Goal: Task Accomplishment & Management: Manage account settings

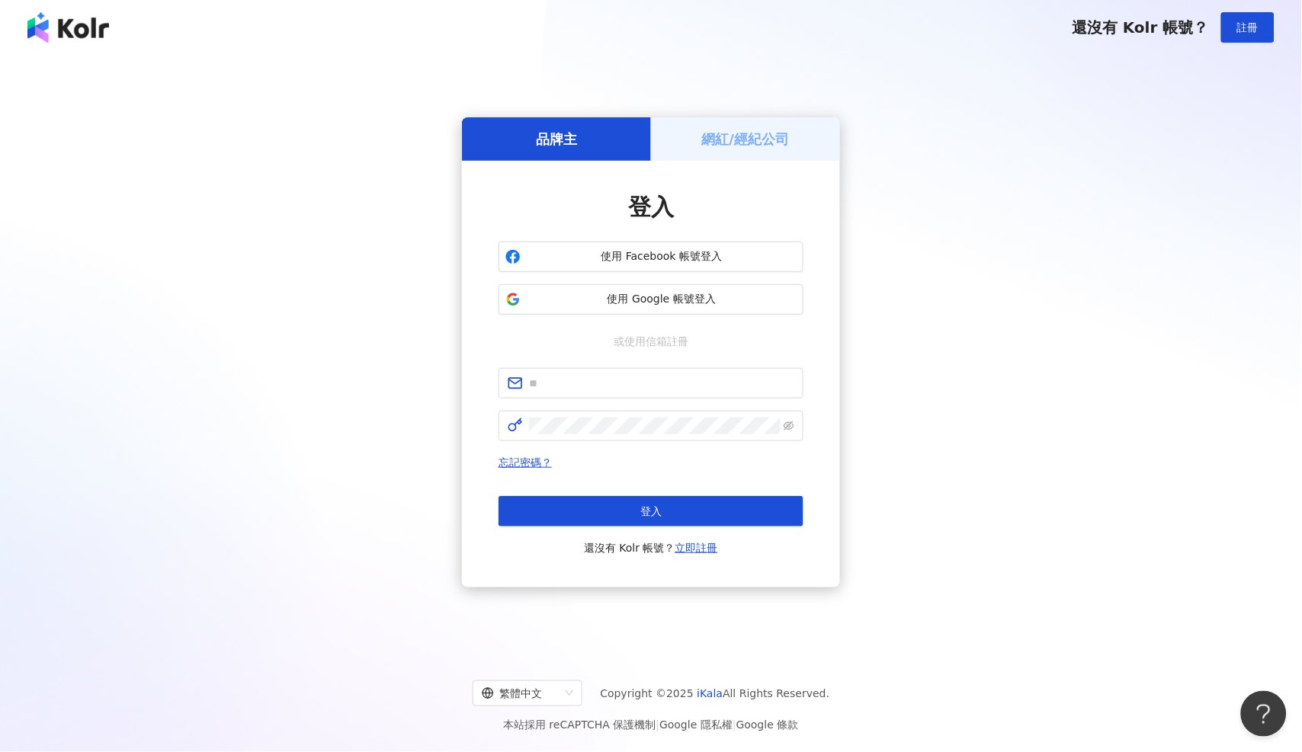
click at [716, 402] on form at bounding box center [650, 404] width 305 height 73
click at [710, 392] on span at bounding box center [650, 383] width 305 height 30
click at [709, 390] on input "text" at bounding box center [661, 383] width 265 height 17
type input "**********"
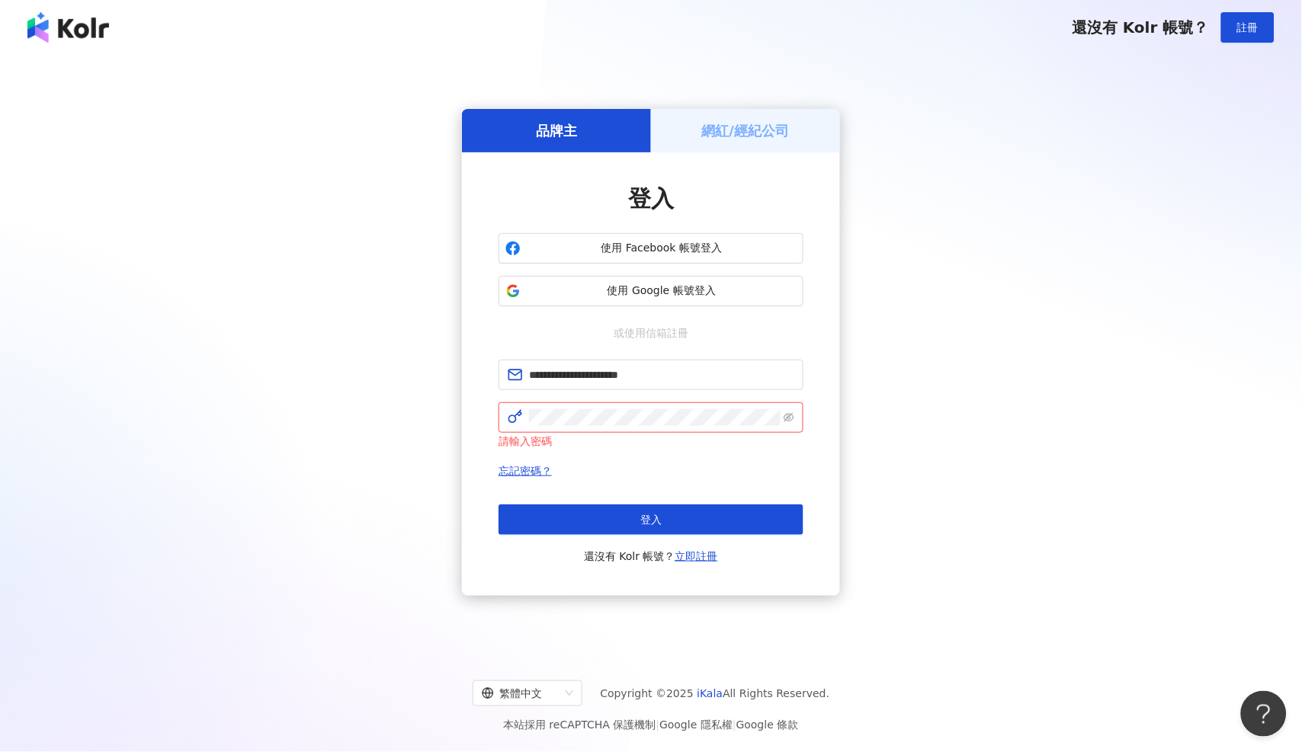
click at [668, 463] on span "忘記密碼？" at bounding box center [650, 471] width 305 height 18
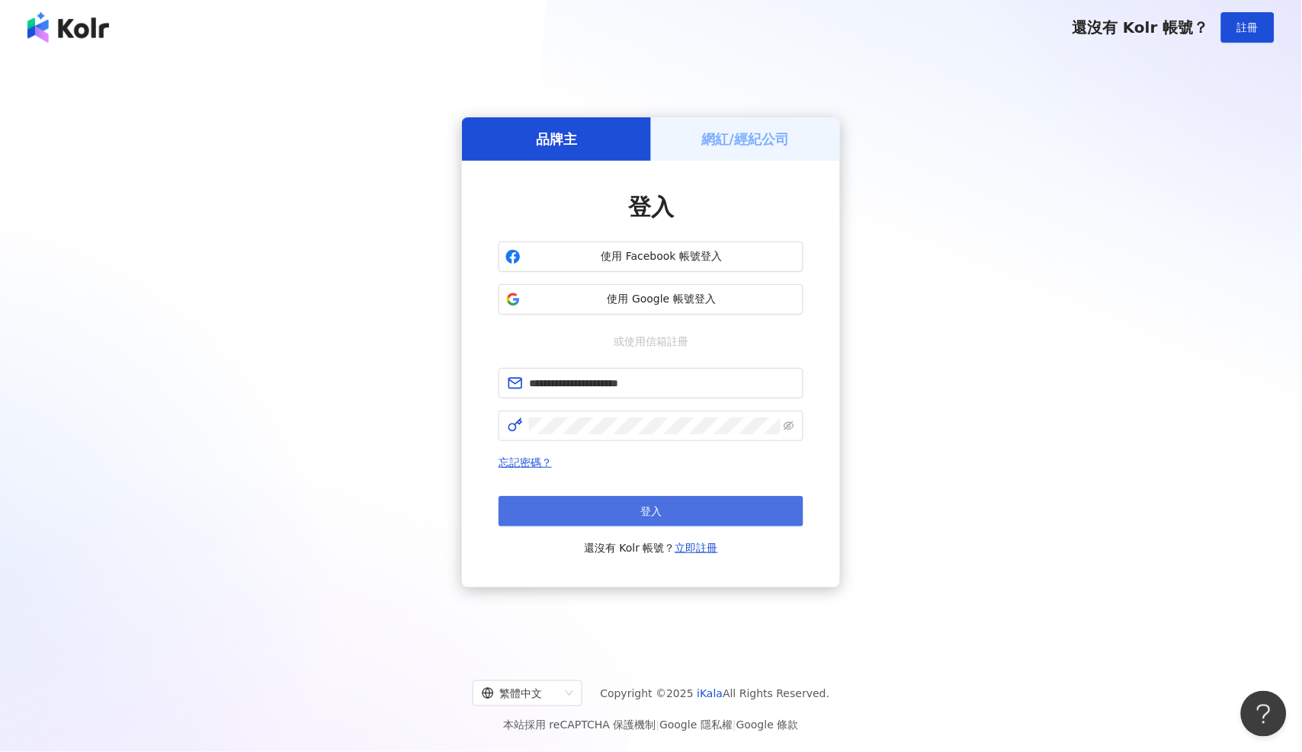
click at [679, 507] on button "登入" at bounding box center [650, 511] width 305 height 30
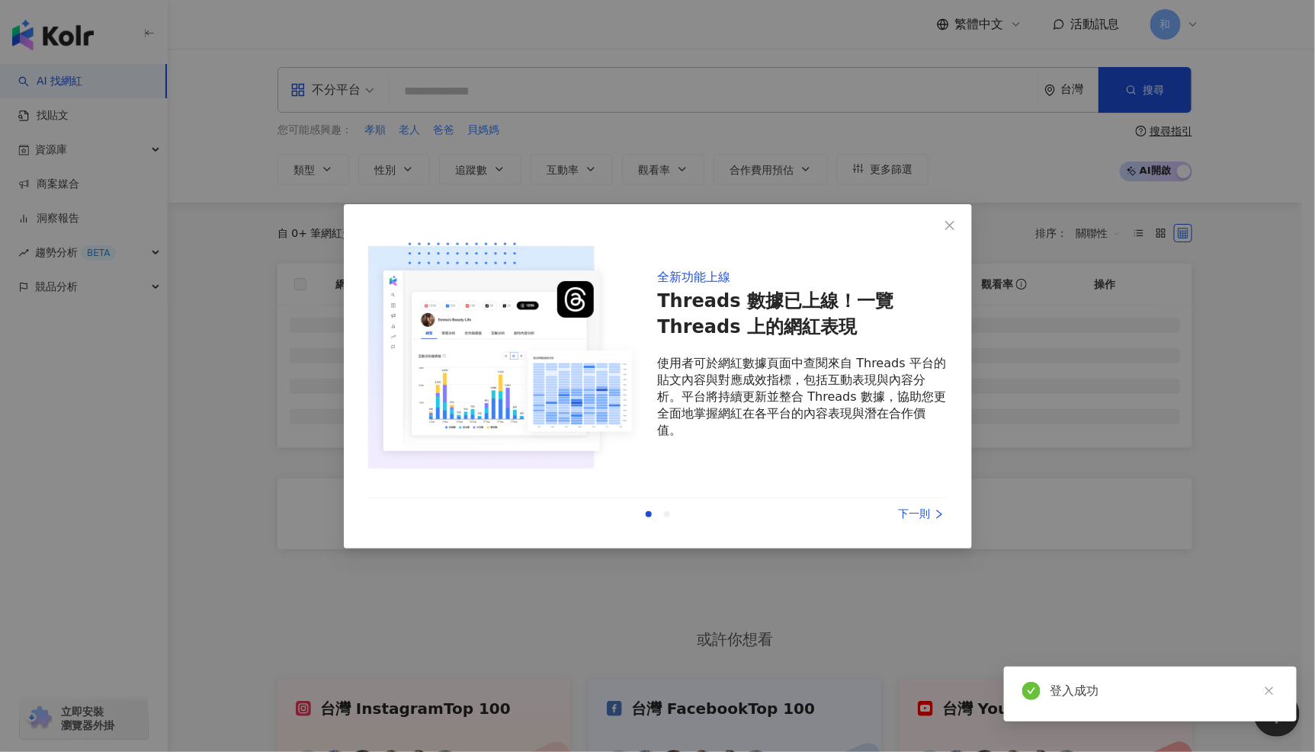
click at [947, 224] on icon "close" at bounding box center [949, 225] width 9 height 9
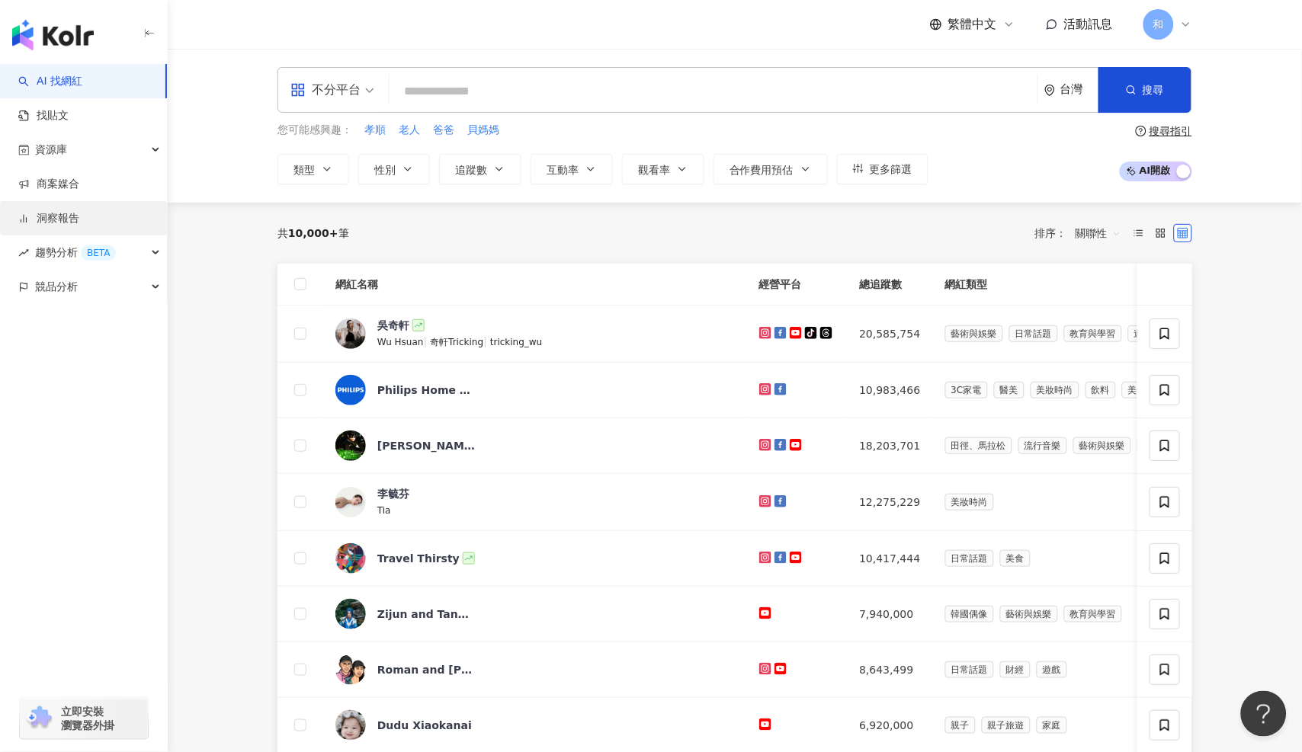
click at [79, 220] on link "洞察報告" at bounding box center [48, 218] width 61 height 15
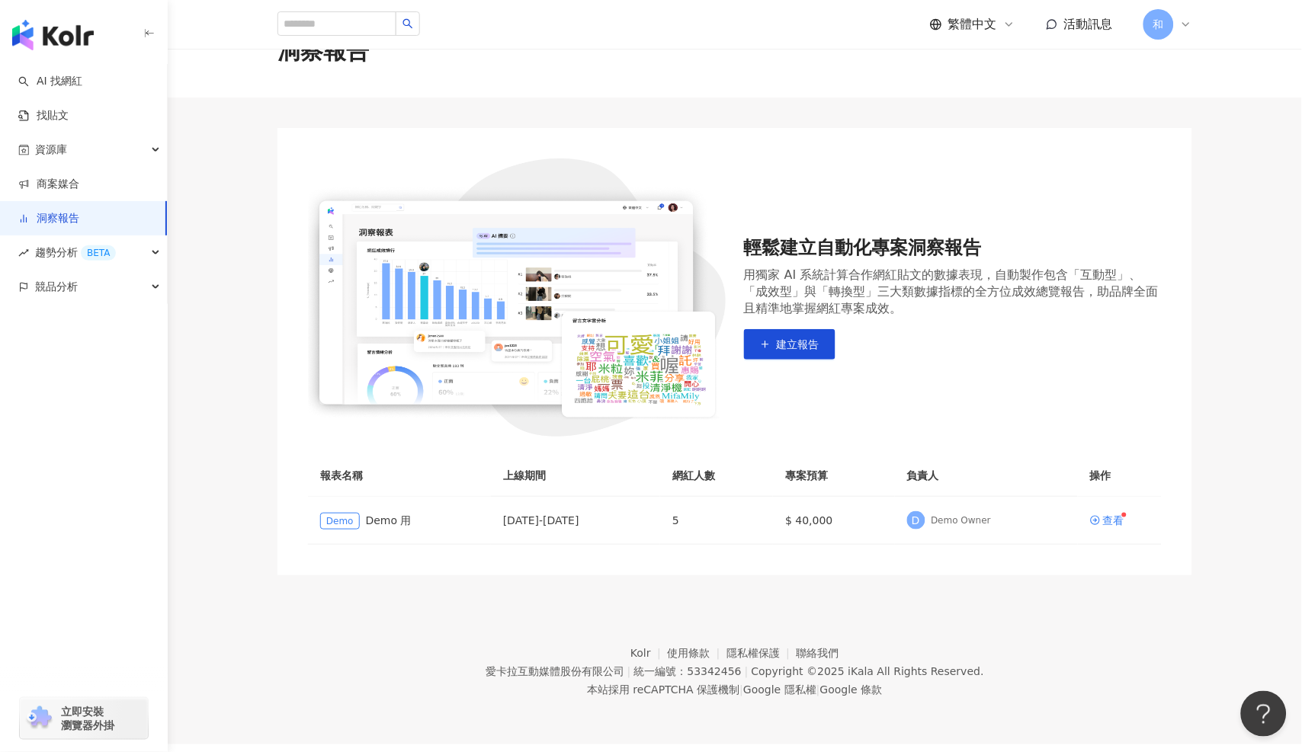
scroll to position [70, 0]
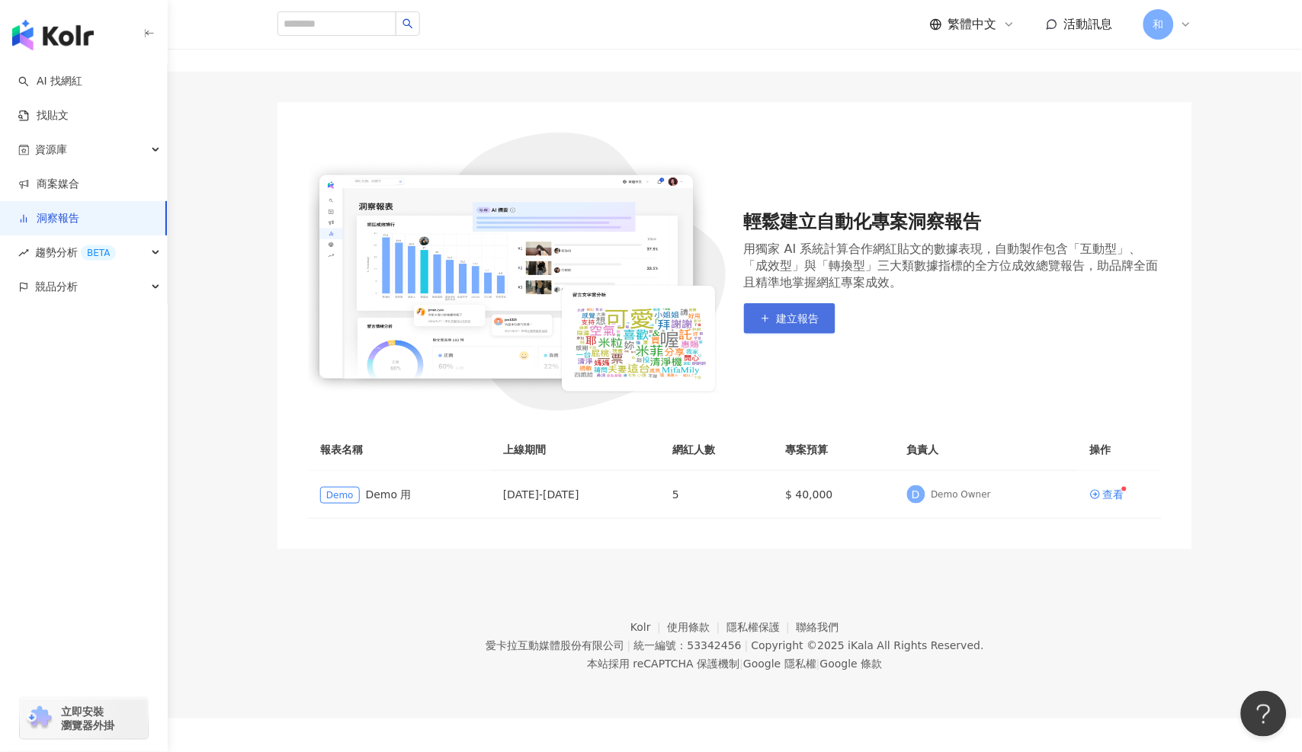
click at [790, 325] on button "建立報告" at bounding box center [789, 318] width 91 height 30
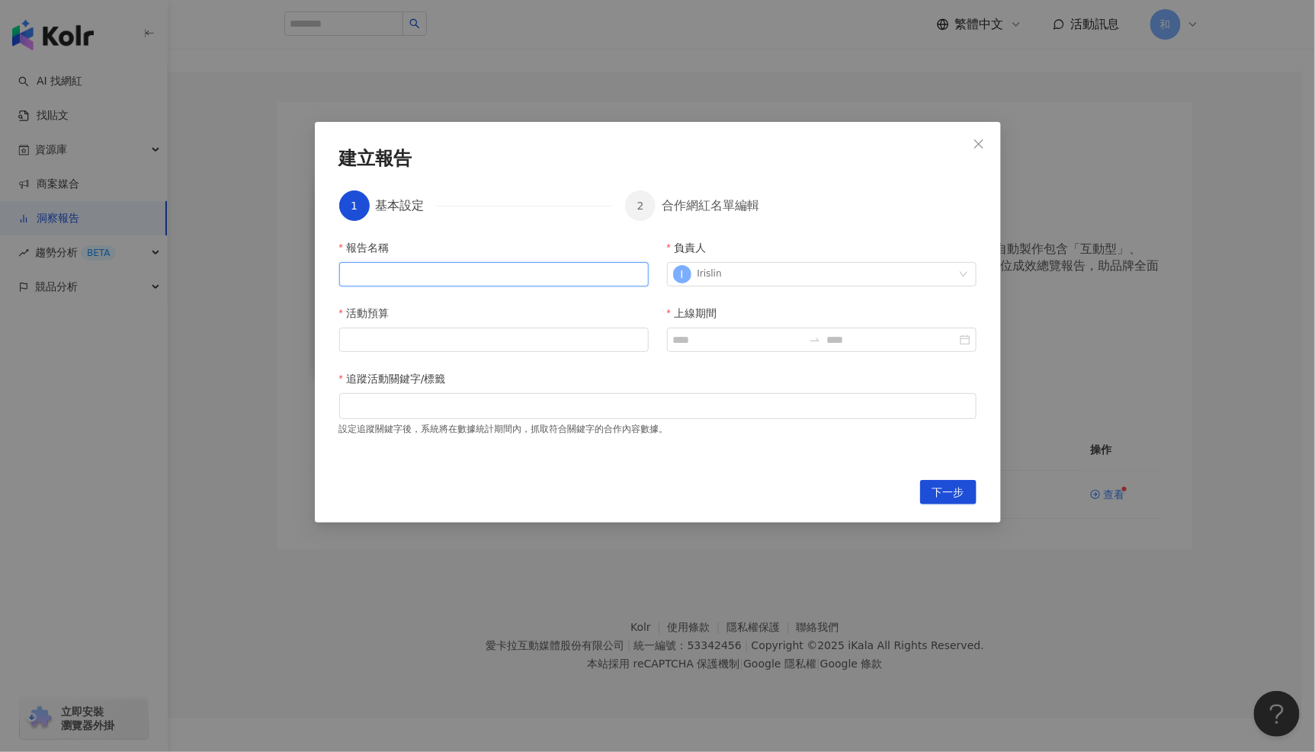
click at [496, 273] on input "報告名稱" at bounding box center [493, 274] width 309 height 24
type input "*"
drag, startPoint x: 442, startPoint y: 272, endPoint x: 232, endPoint y: 262, distance: 210.6
click at [232, 262] on div "建立報告 1 基本設定 2 合作網紅名單編輯 報告名稱 ***** 負責人 I Irislin 活動預算 上線期間 追蹤活動關鍵字/標籤 設定追蹤關鍵字後，系…" at bounding box center [657, 376] width 1315 height 752
type input "*****"
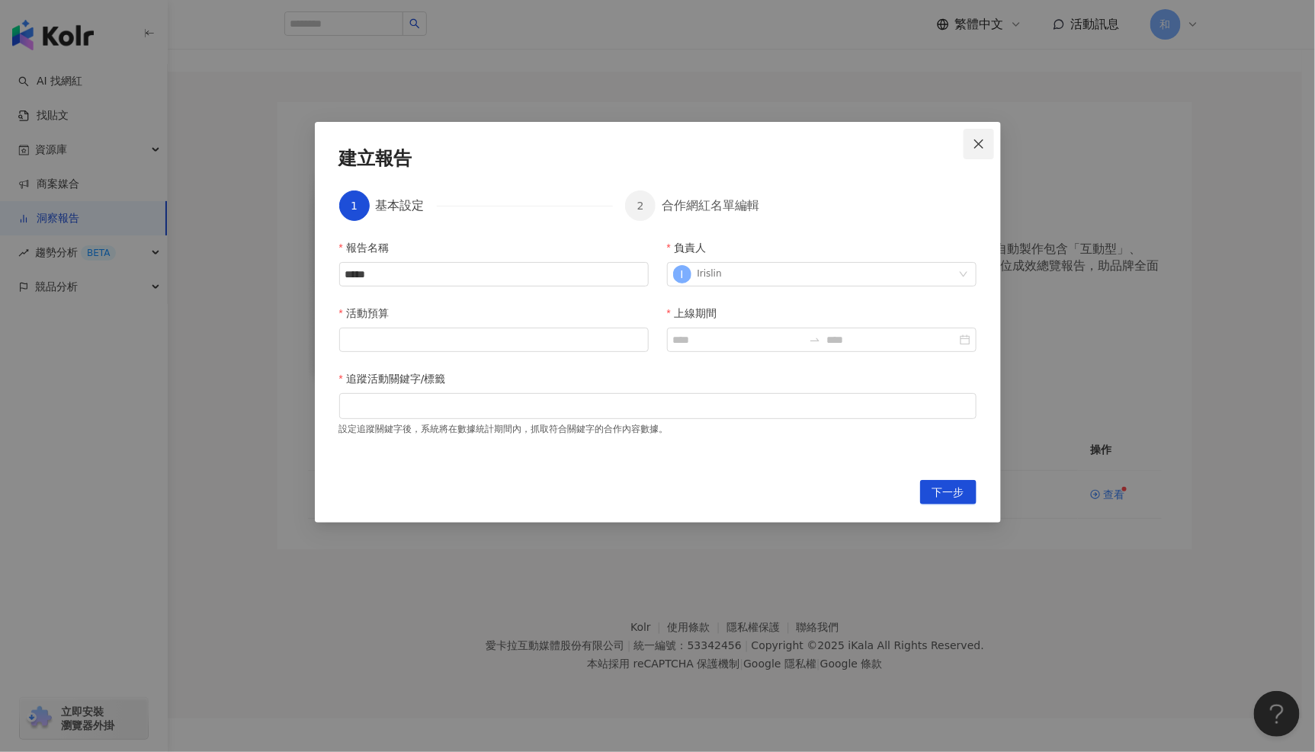
click at [985, 138] on span "Close" at bounding box center [978, 144] width 30 height 12
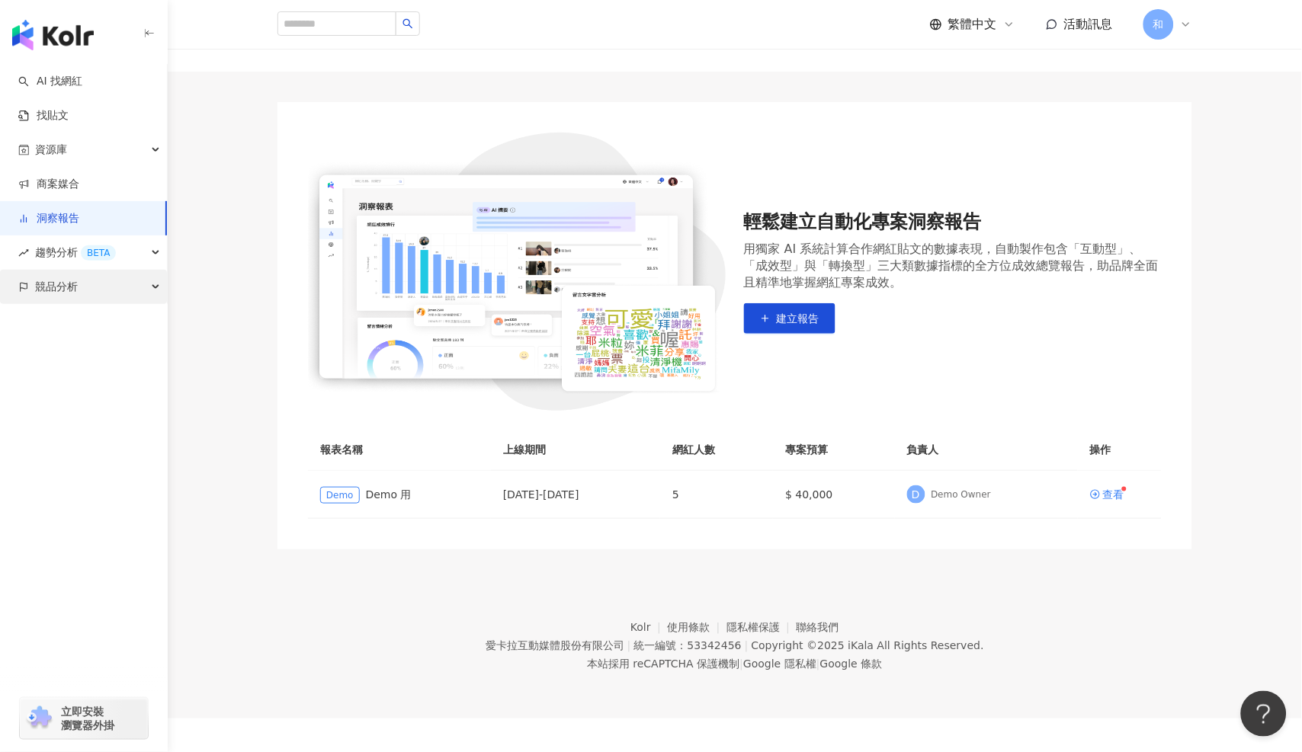
click at [66, 282] on span "競品分析" at bounding box center [56, 287] width 43 height 34
click at [84, 329] on link "品牌帳號分析" at bounding box center [69, 321] width 64 height 15
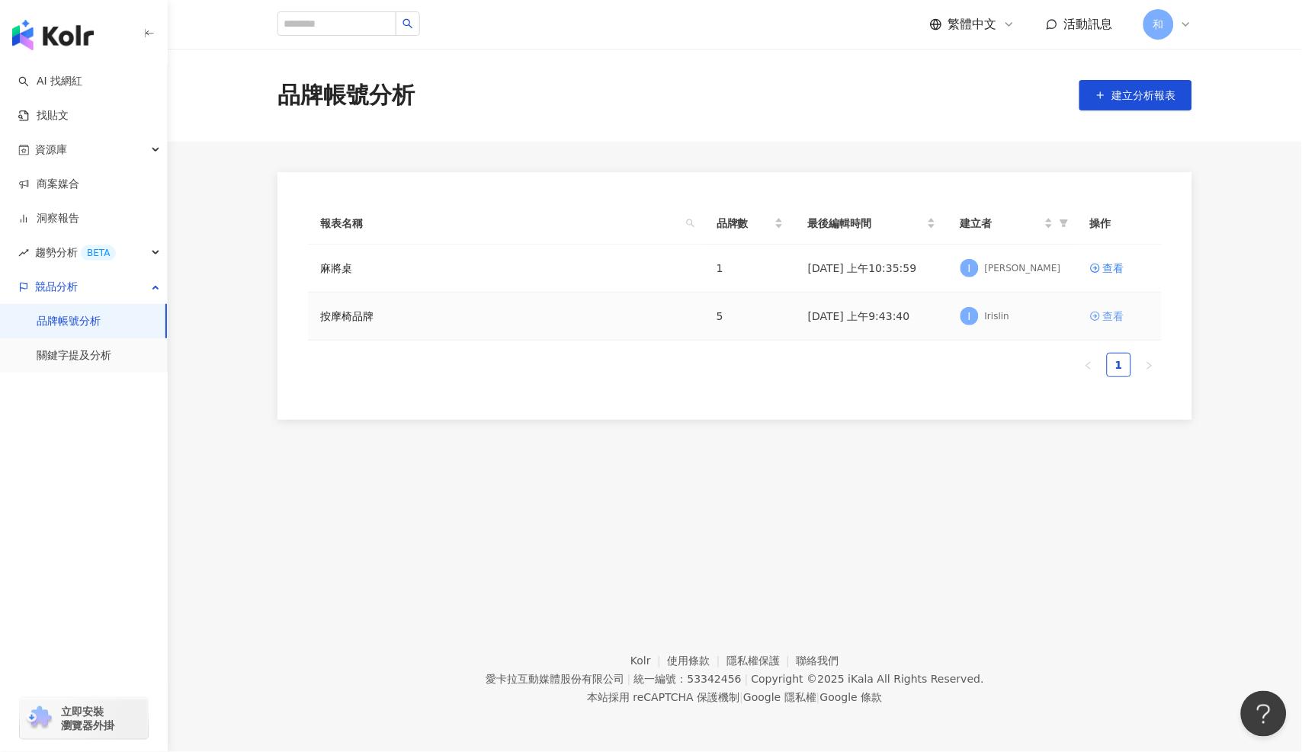
click at [1101, 317] on link "查看" at bounding box center [1119, 316] width 59 height 17
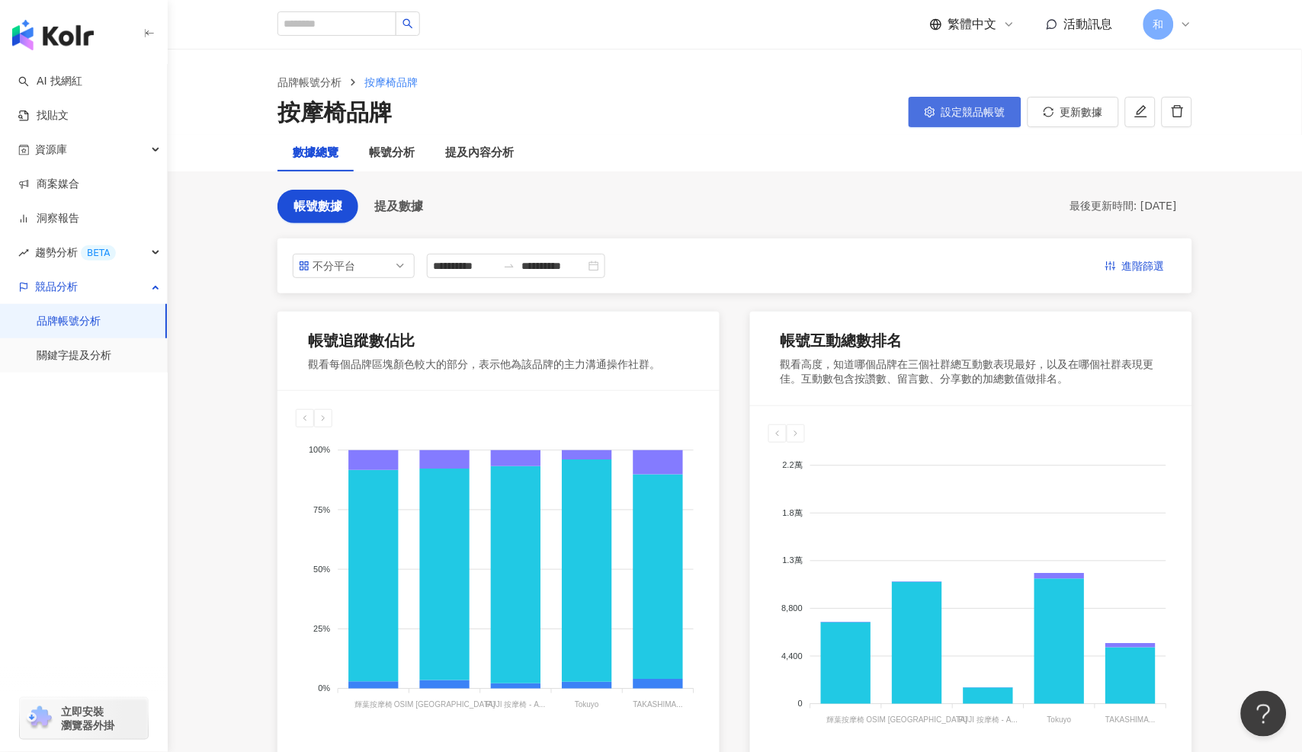
click at [986, 111] on span "設定競品帳號" at bounding box center [973, 112] width 64 height 12
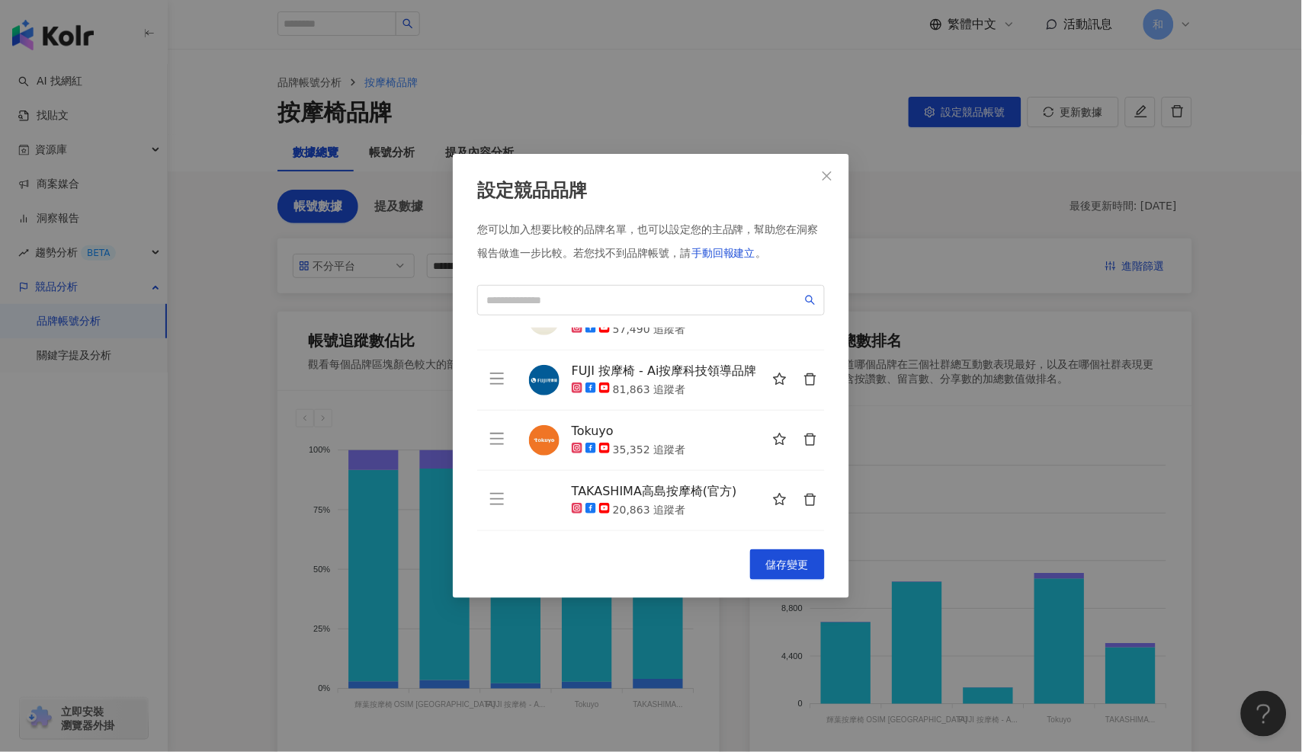
scroll to position [115, 0]
click at [605, 290] on span at bounding box center [651, 300] width 348 height 30
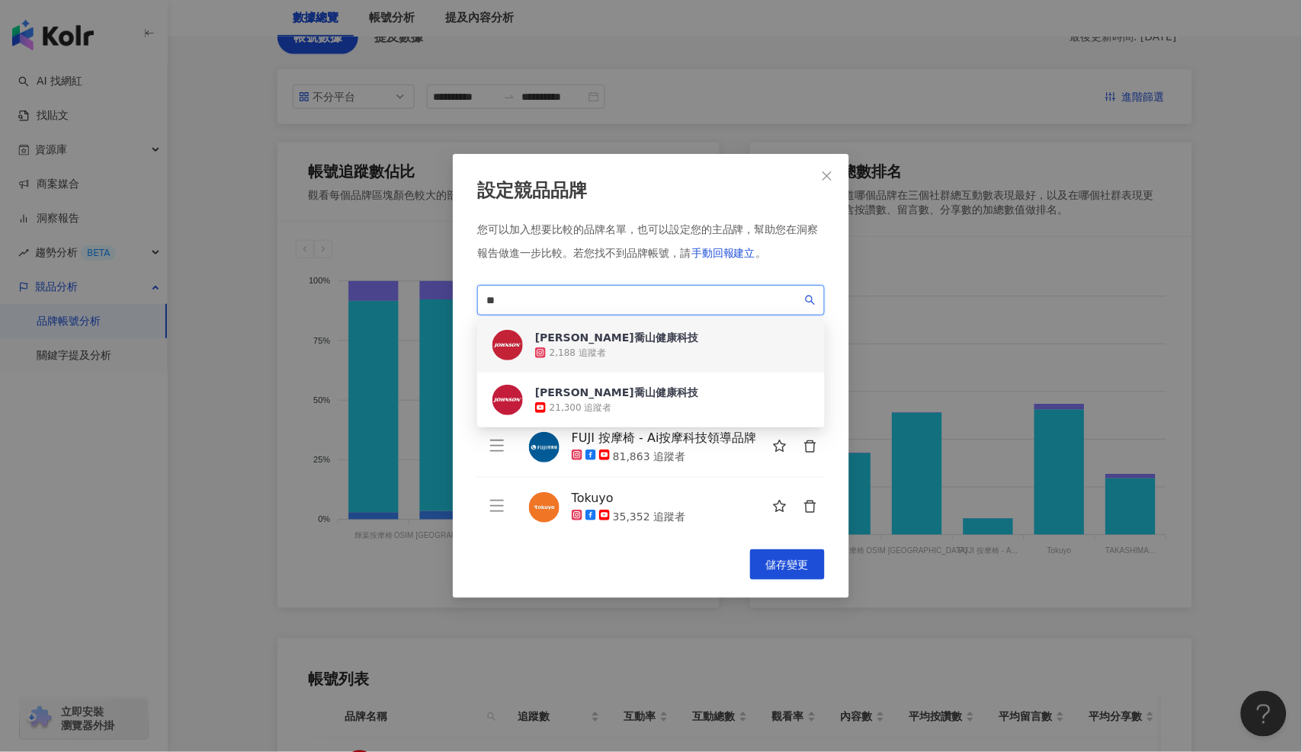
scroll to position [0, 0]
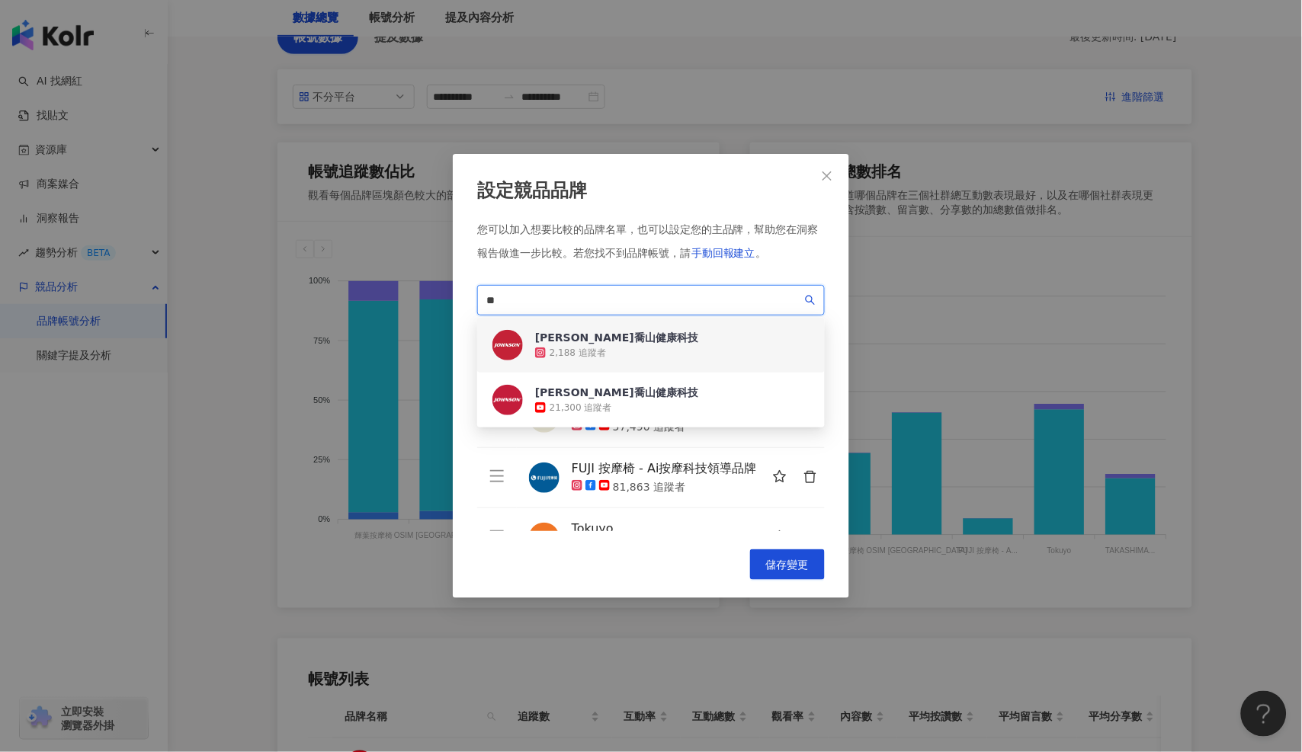
click at [665, 337] on div "Johnson喬山健康科技 2,188 追蹤者" at bounding box center [651, 345] width 348 height 55
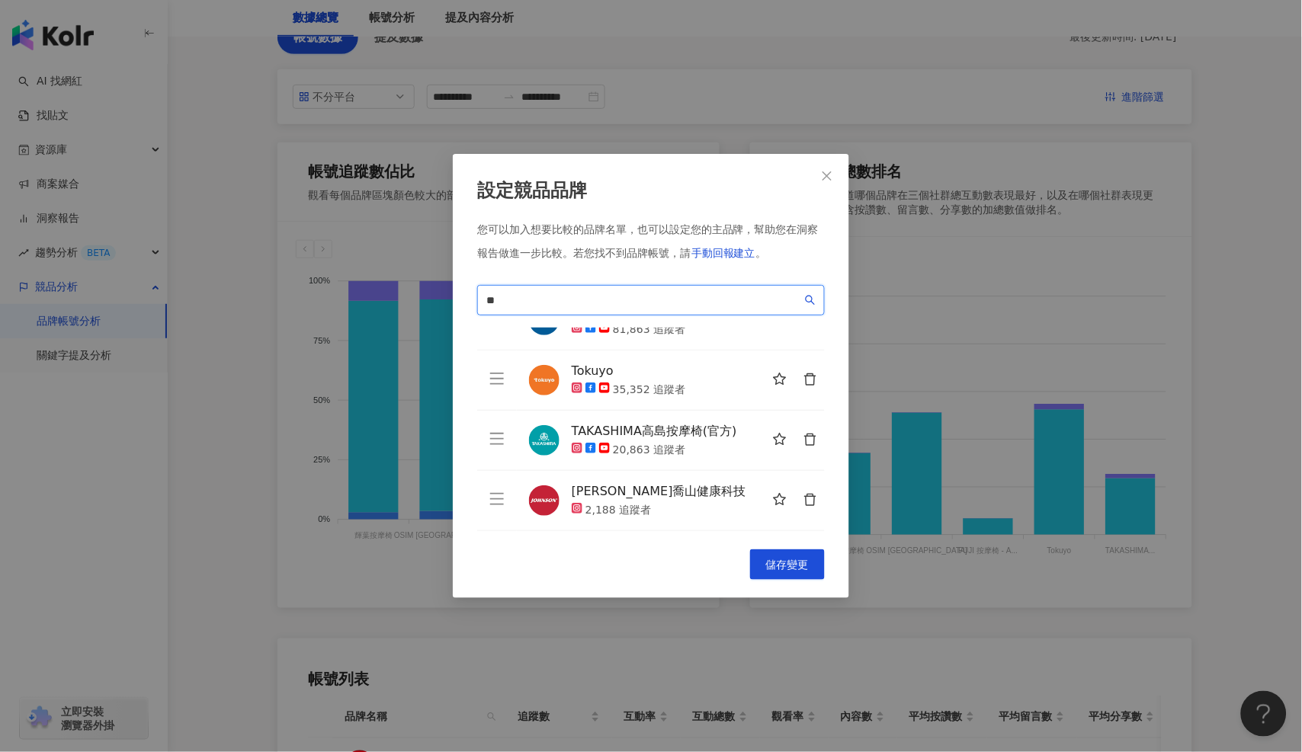
scroll to position [169, 0]
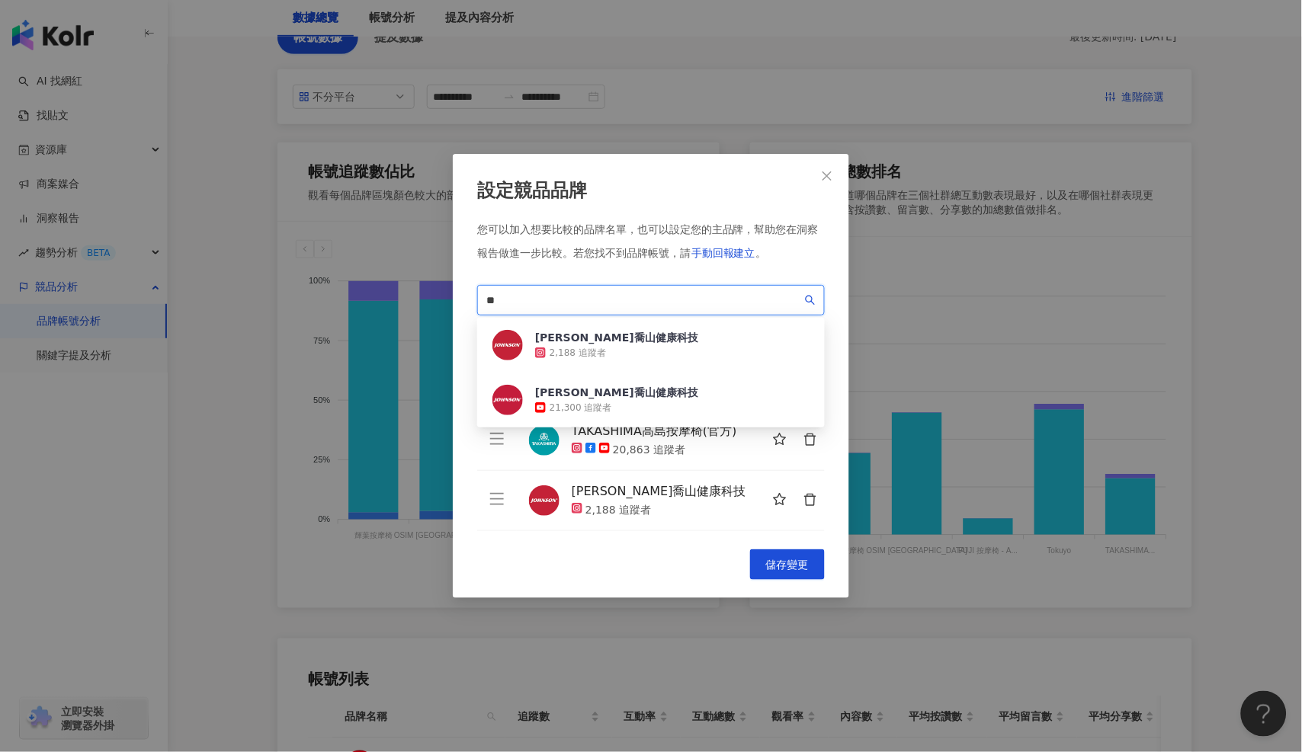
drag, startPoint x: 592, startPoint y: 307, endPoint x: 369, endPoint y: 306, distance: 223.3
click at [369, 306] on div "設定競品品牌 您可以加入想要比較的品牌名單，也可以設定您的主品牌，幫助您在洞察報告做進一步比較。 若您找不到品牌帳號，請 手動回報建立 。 ** eecf85…" at bounding box center [651, 376] width 1302 height 752
paste input "**********"
type input "**********"
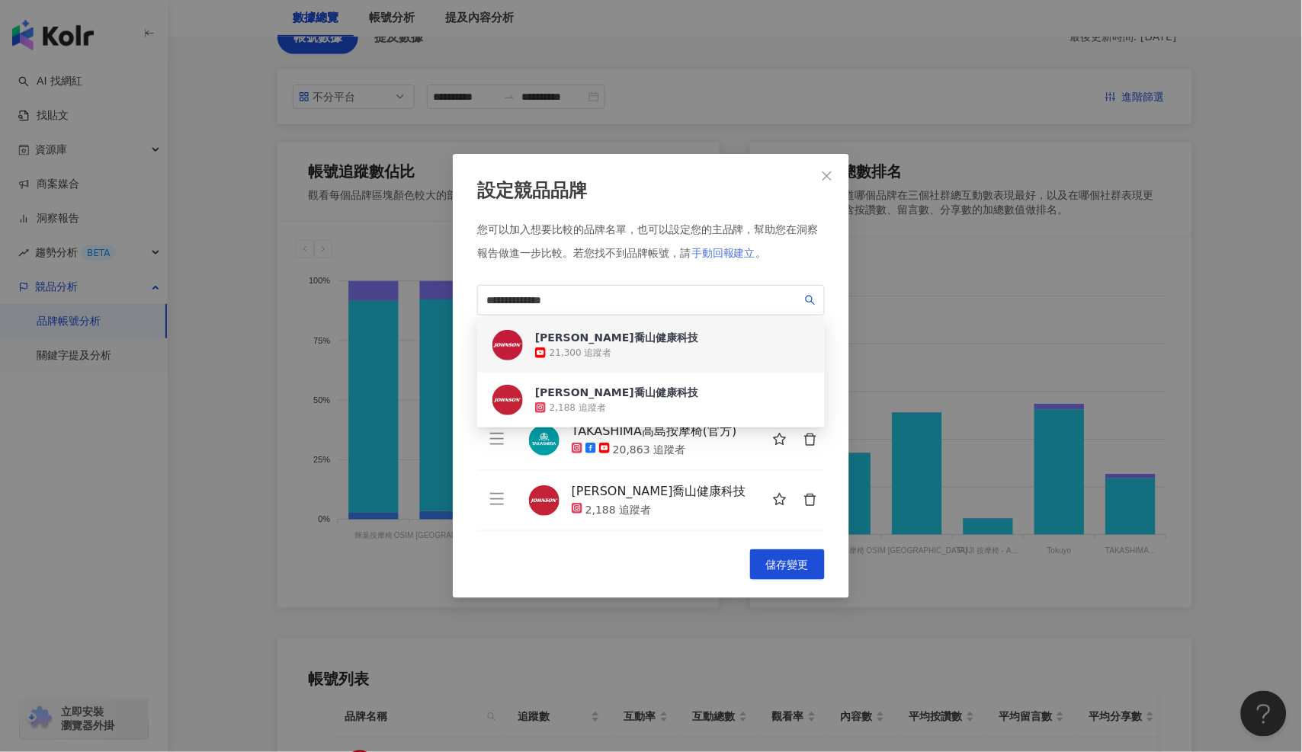
click at [718, 252] on span "手動回報建立" at bounding box center [723, 253] width 64 height 12
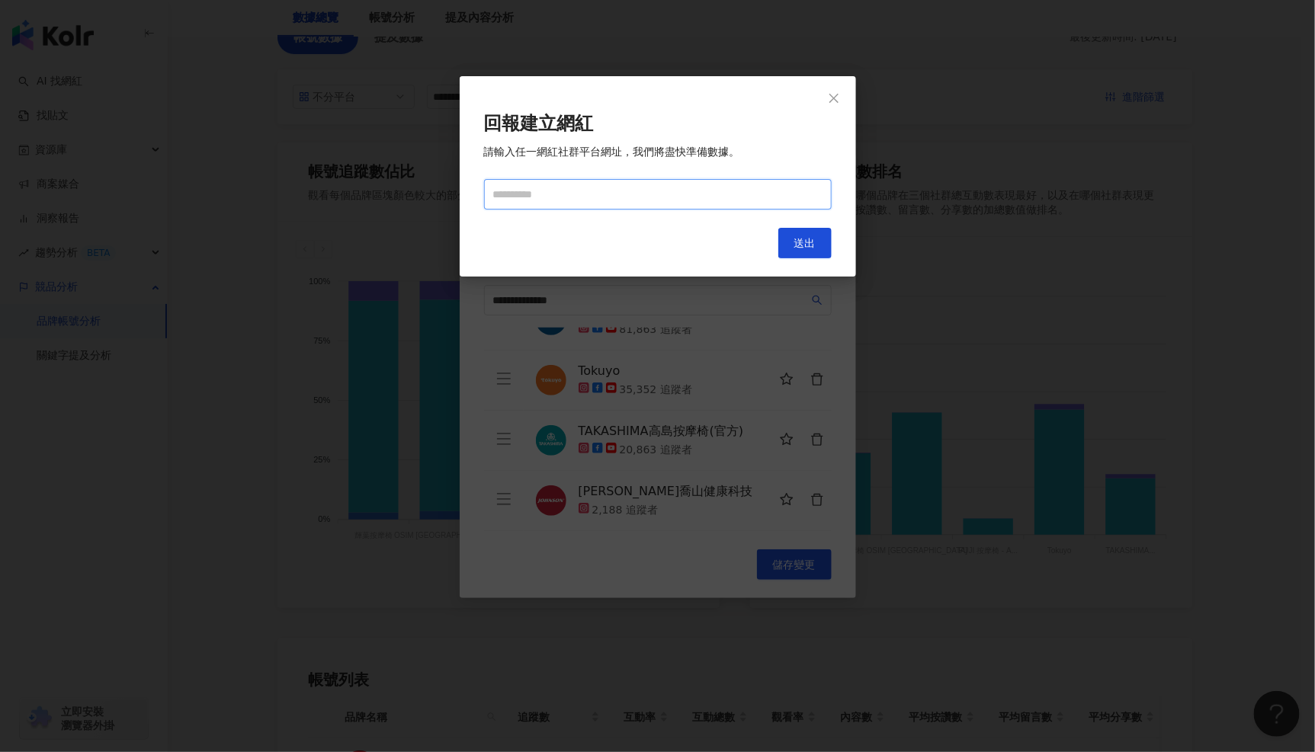
click at [682, 203] on input "text" at bounding box center [658, 194] width 348 height 30
paste input "**********"
type input "**********"
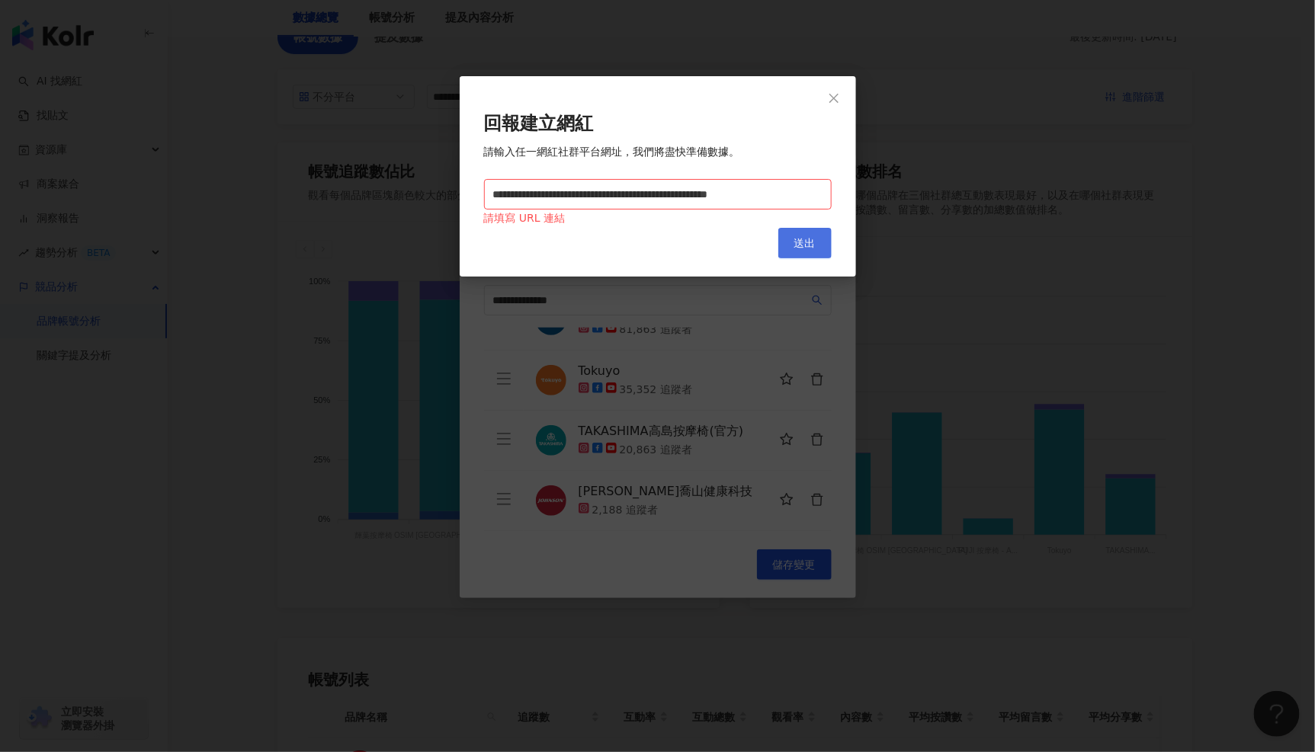
click at [805, 252] on button "送出" at bounding box center [804, 243] width 53 height 30
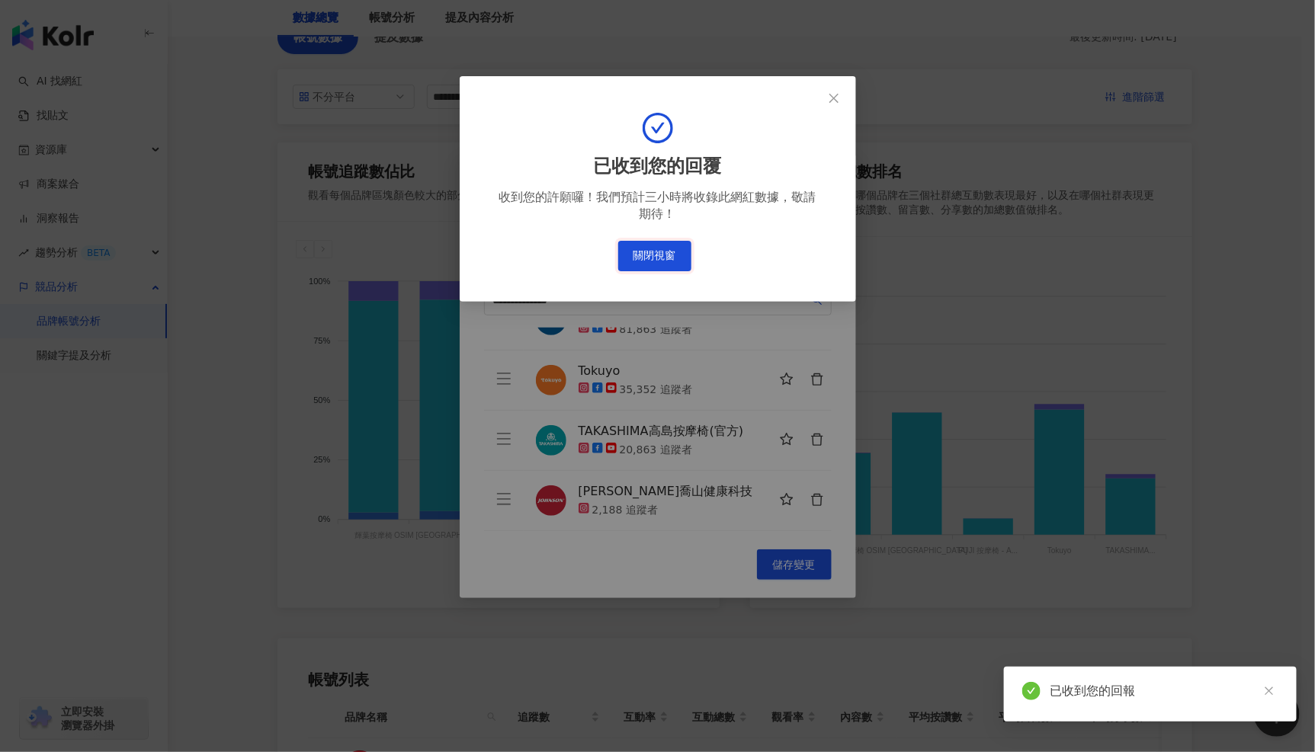
click at [680, 262] on button "關閉視窗" at bounding box center [654, 256] width 73 height 30
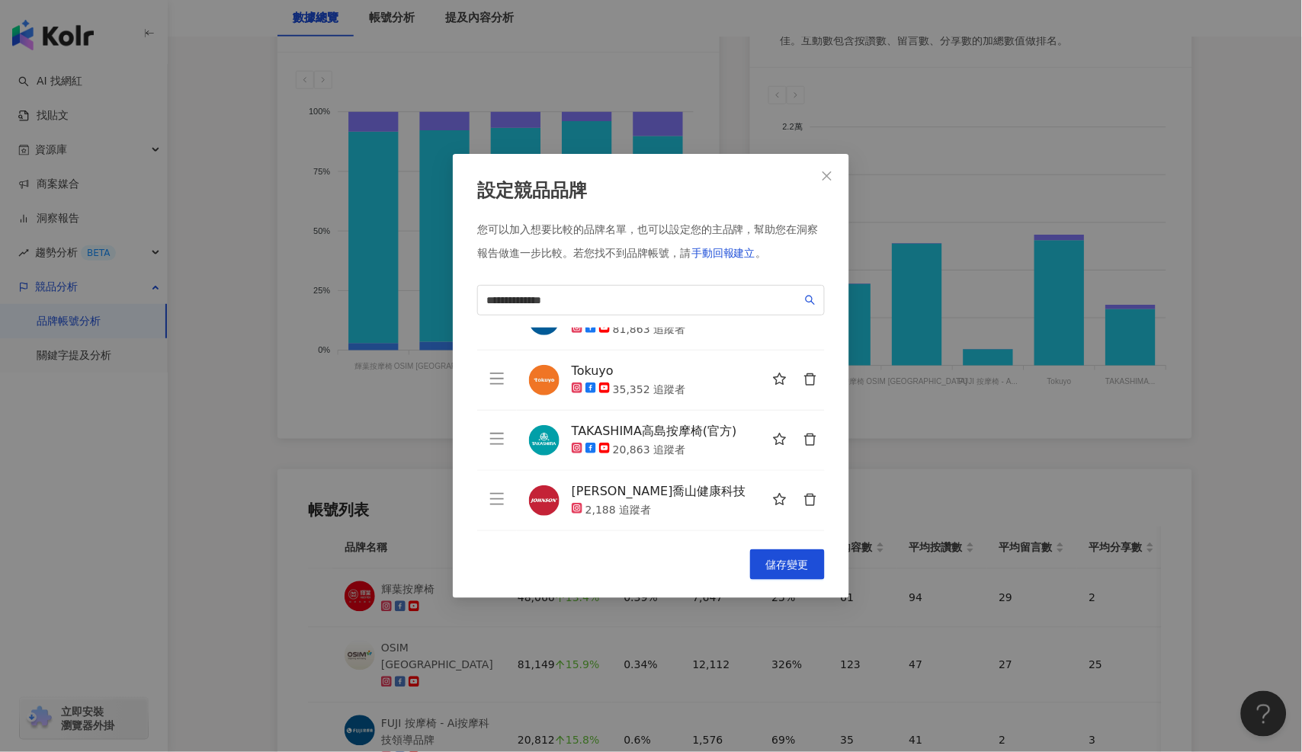
click at [804, 497] on icon "delete" at bounding box center [809, 500] width 11 height 12
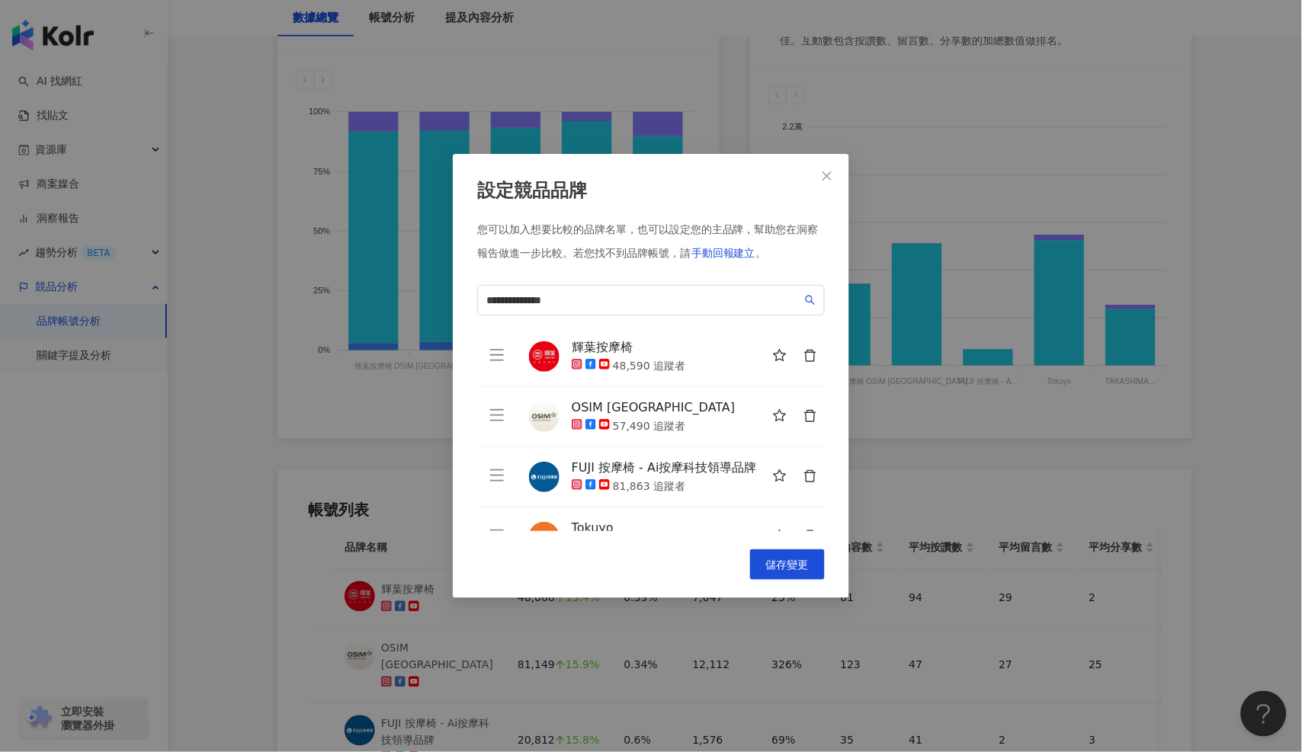
scroll to position [0, 0]
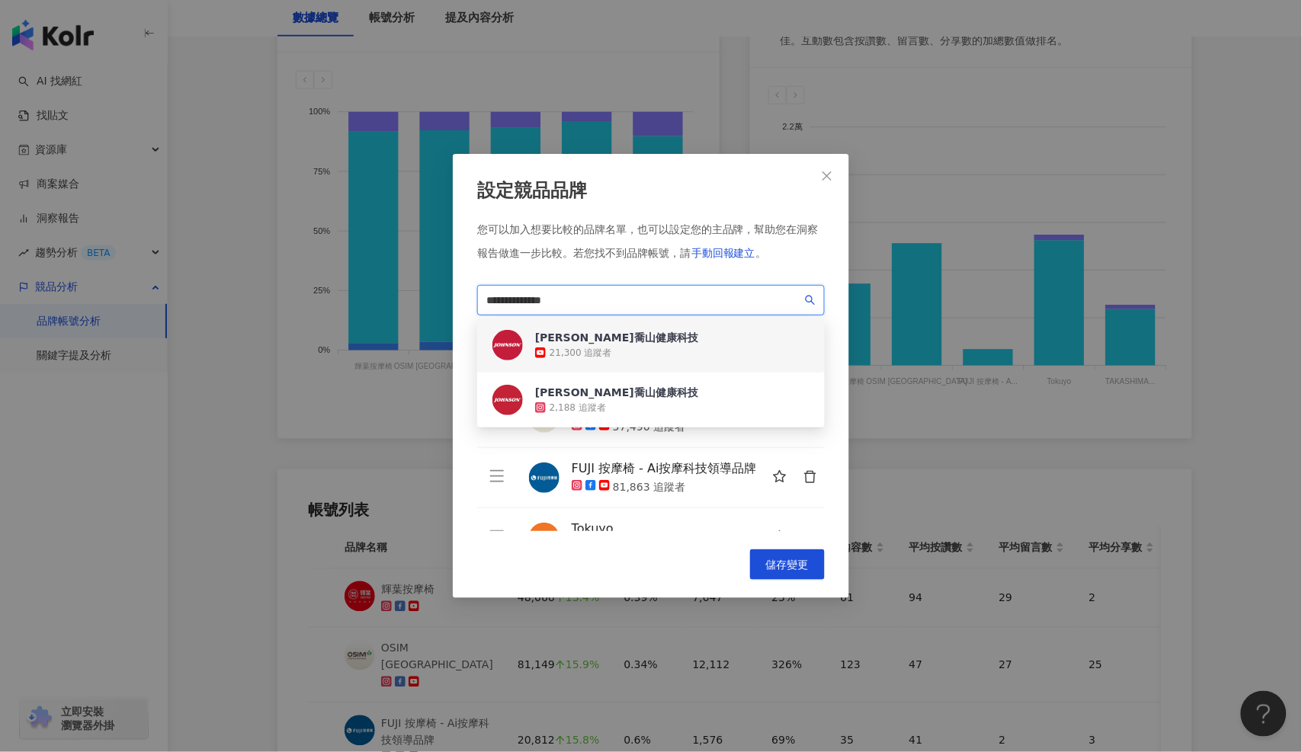
drag, startPoint x: 653, startPoint y: 297, endPoint x: 217, endPoint y: 290, distance: 436.0
click at [217, 290] on div "**********" at bounding box center [651, 376] width 1302 height 752
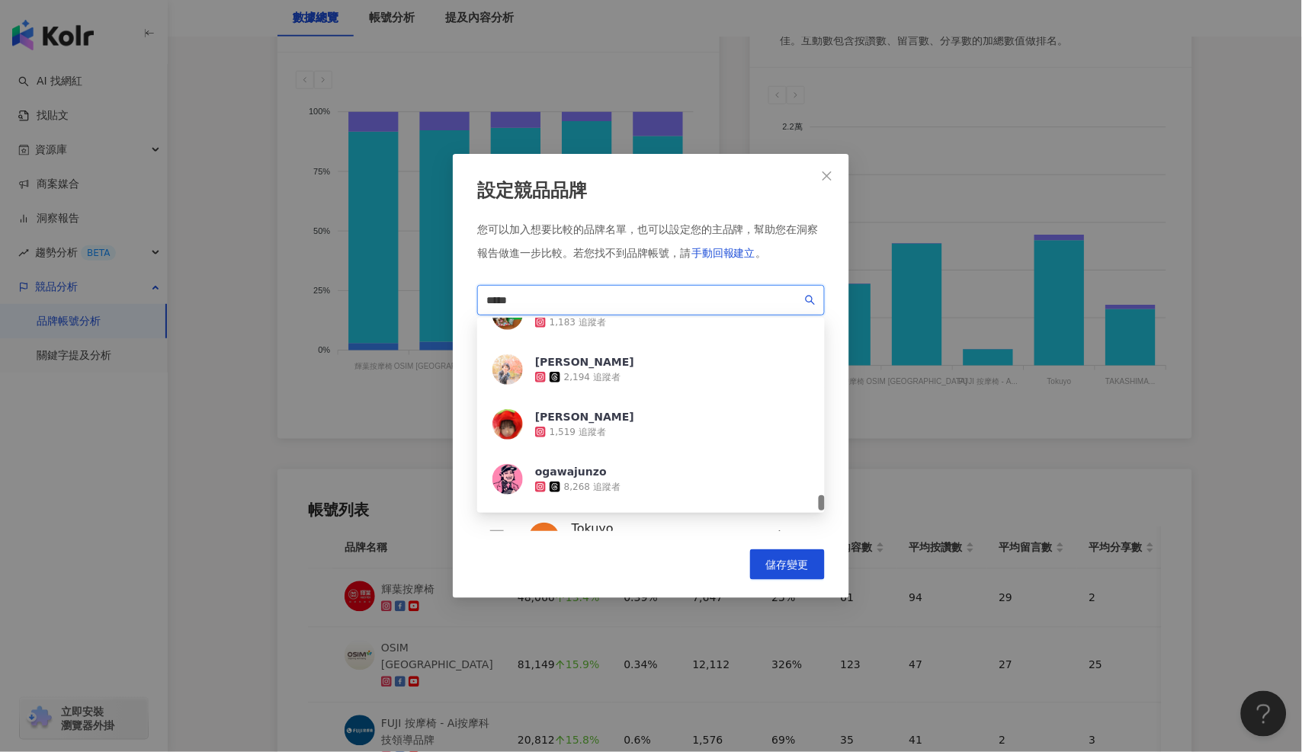
scroll to position [3097, 0]
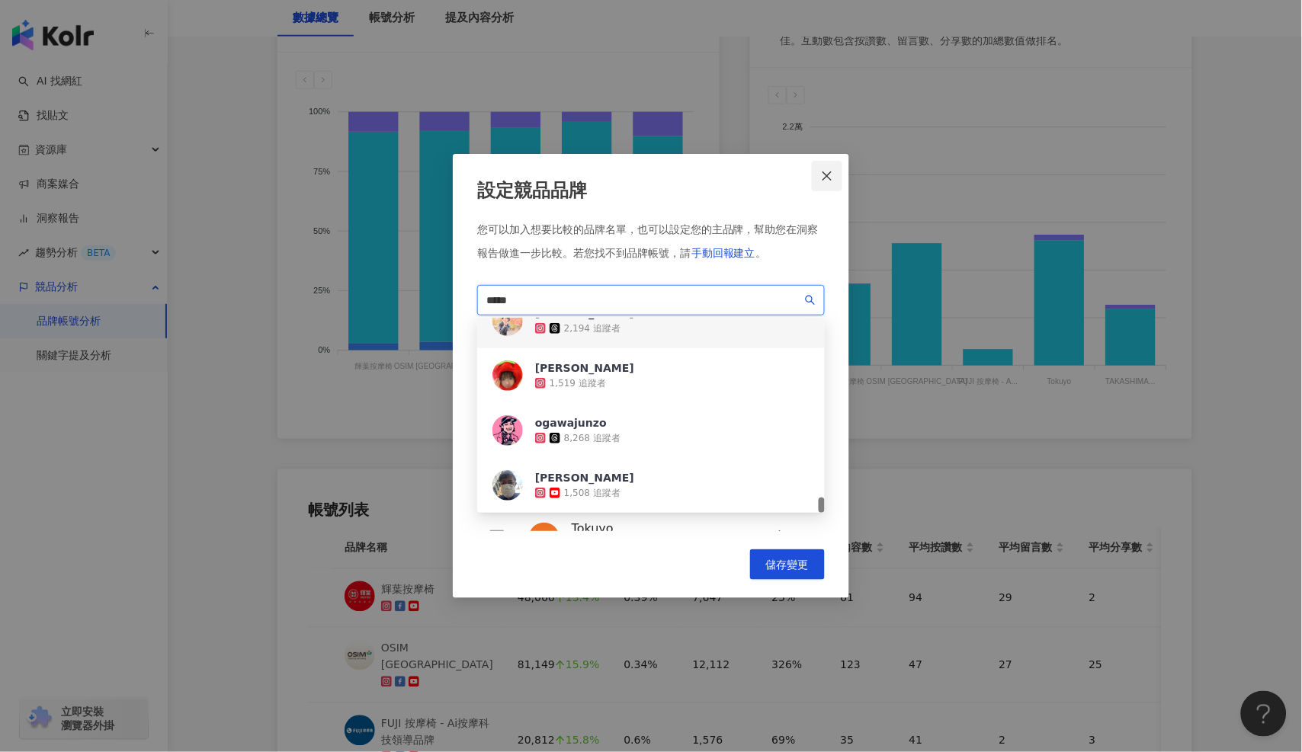
type input "*****"
click at [822, 174] on icon "close" at bounding box center [827, 176] width 12 height 12
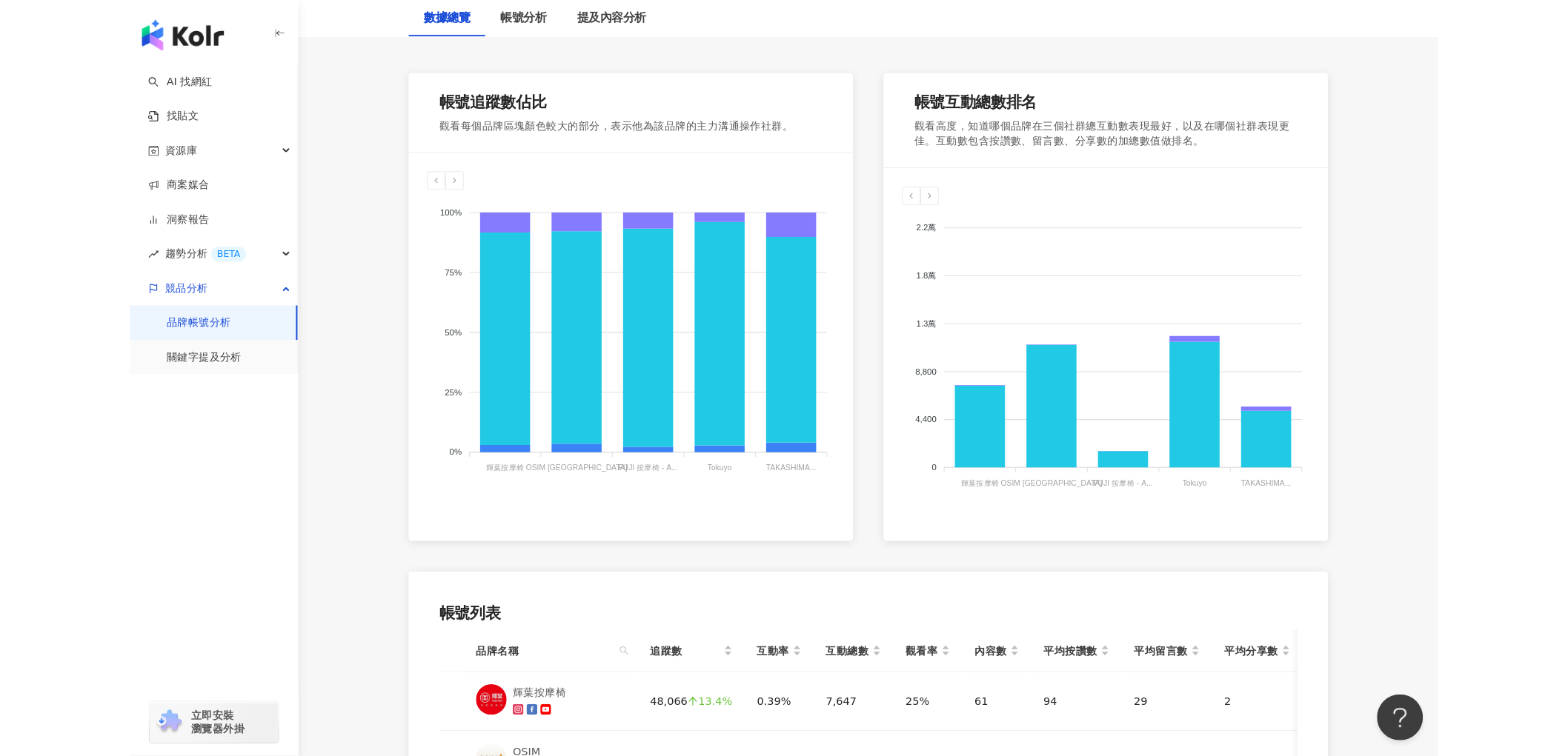
scroll to position [0, 0]
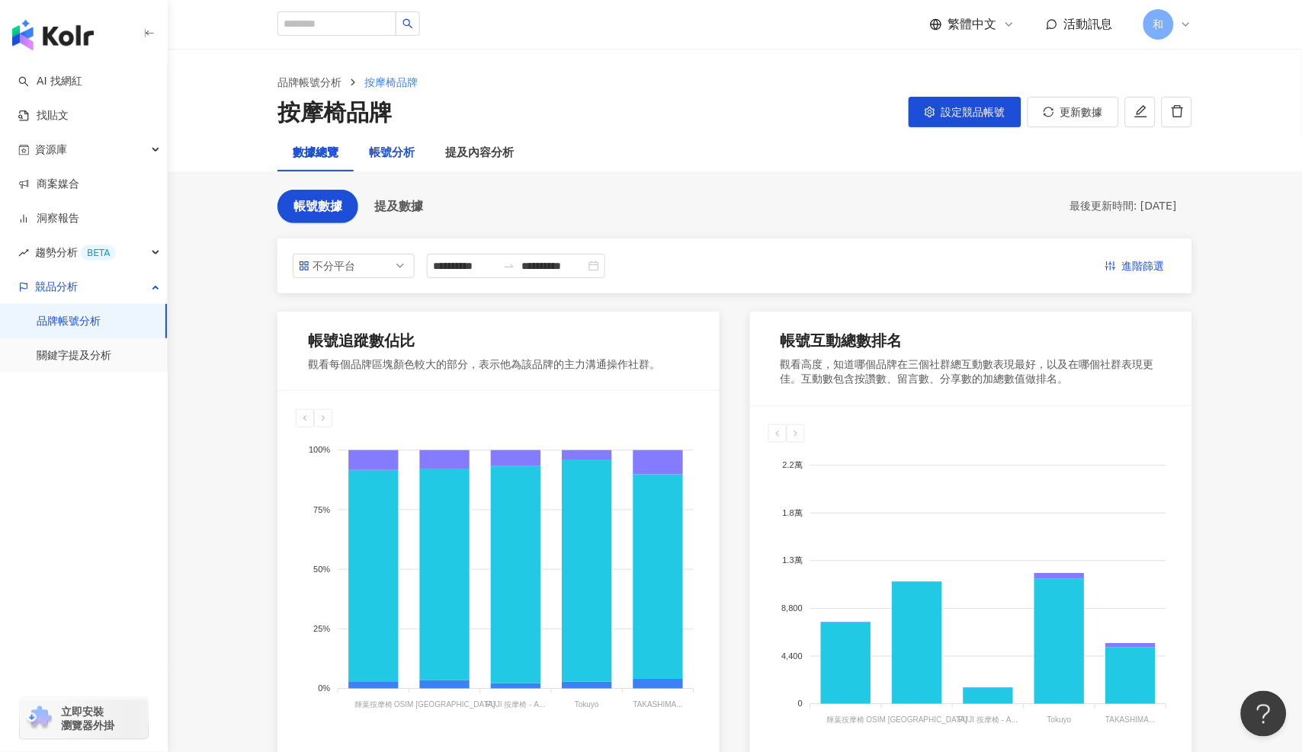
click at [405, 151] on div "帳號分析" at bounding box center [392, 153] width 46 height 18
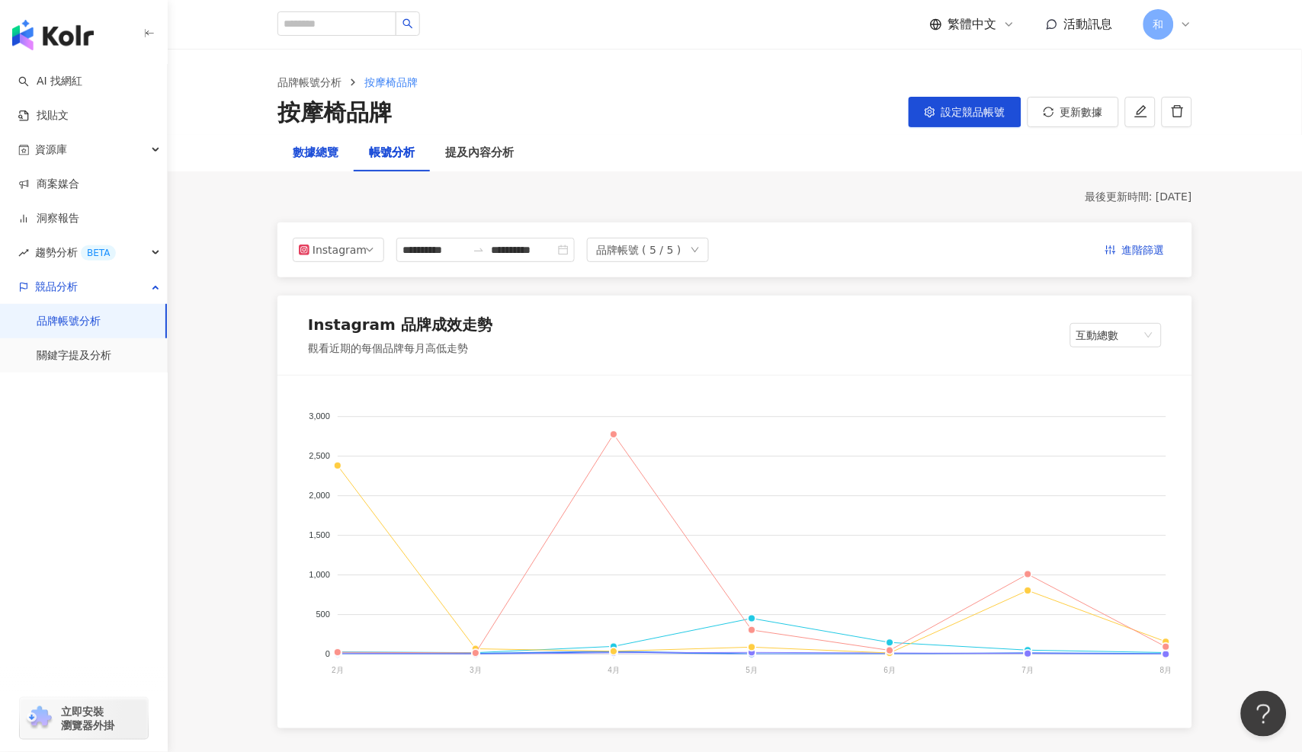
click at [306, 155] on div "數據總覽" at bounding box center [316, 153] width 46 height 18
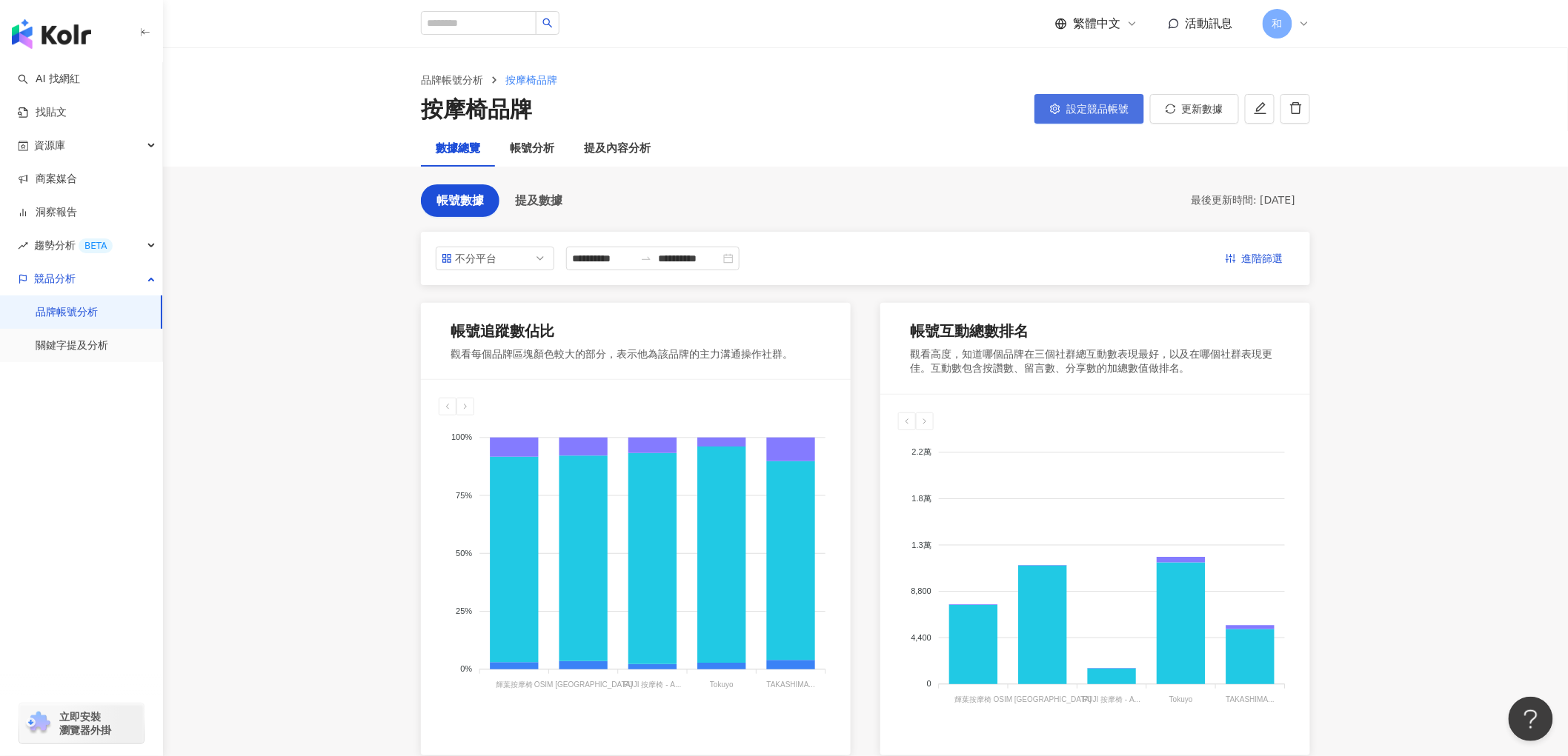
click at [1132, 109] on button "設定競品帳號" at bounding box center [1089, 109] width 110 height 29
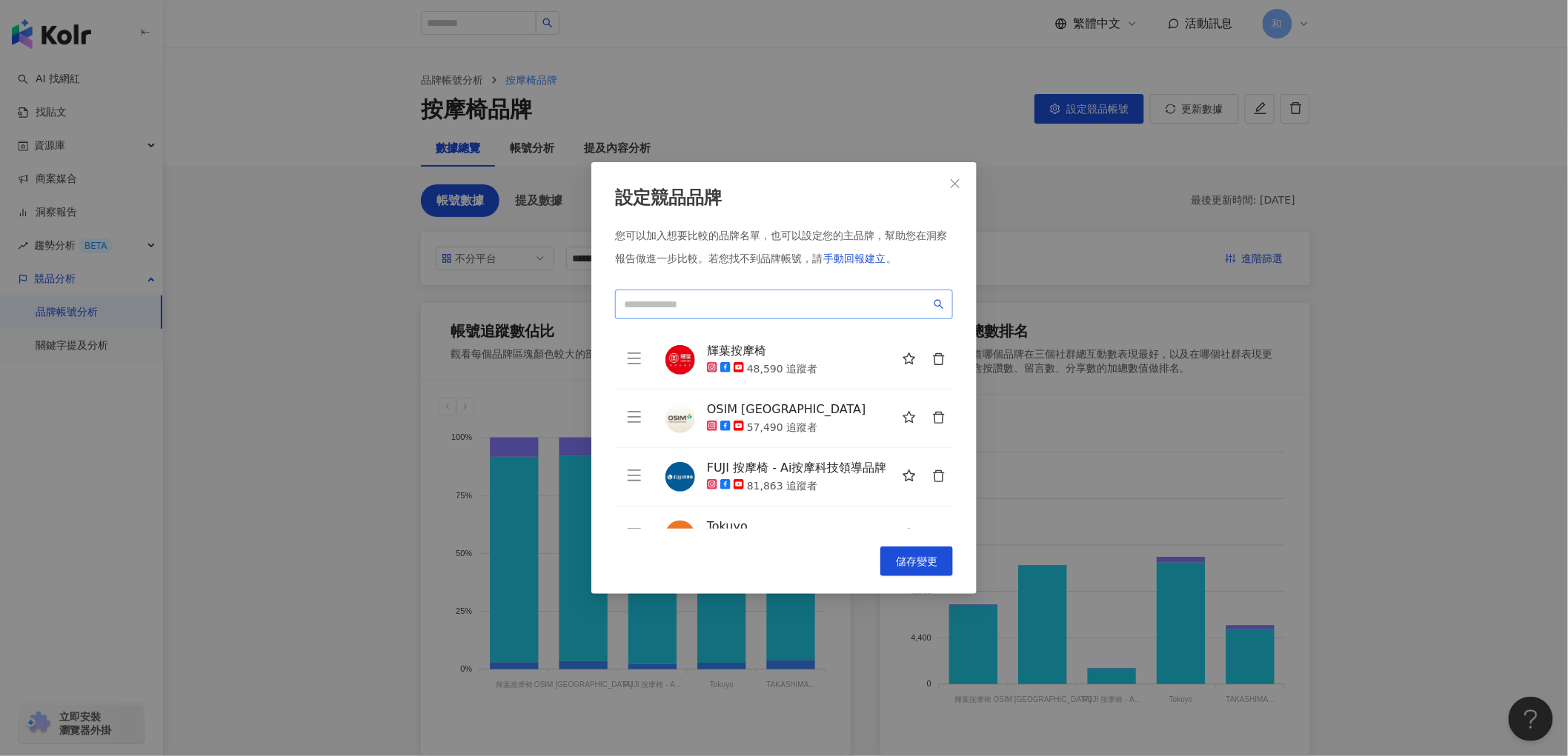
click at [791, 316] on span at bounding box center [784, 304] width 338 height 29
click at [791, 304] on input "search" at bounding box center [778, 304] width 307 height 17
type input "*"
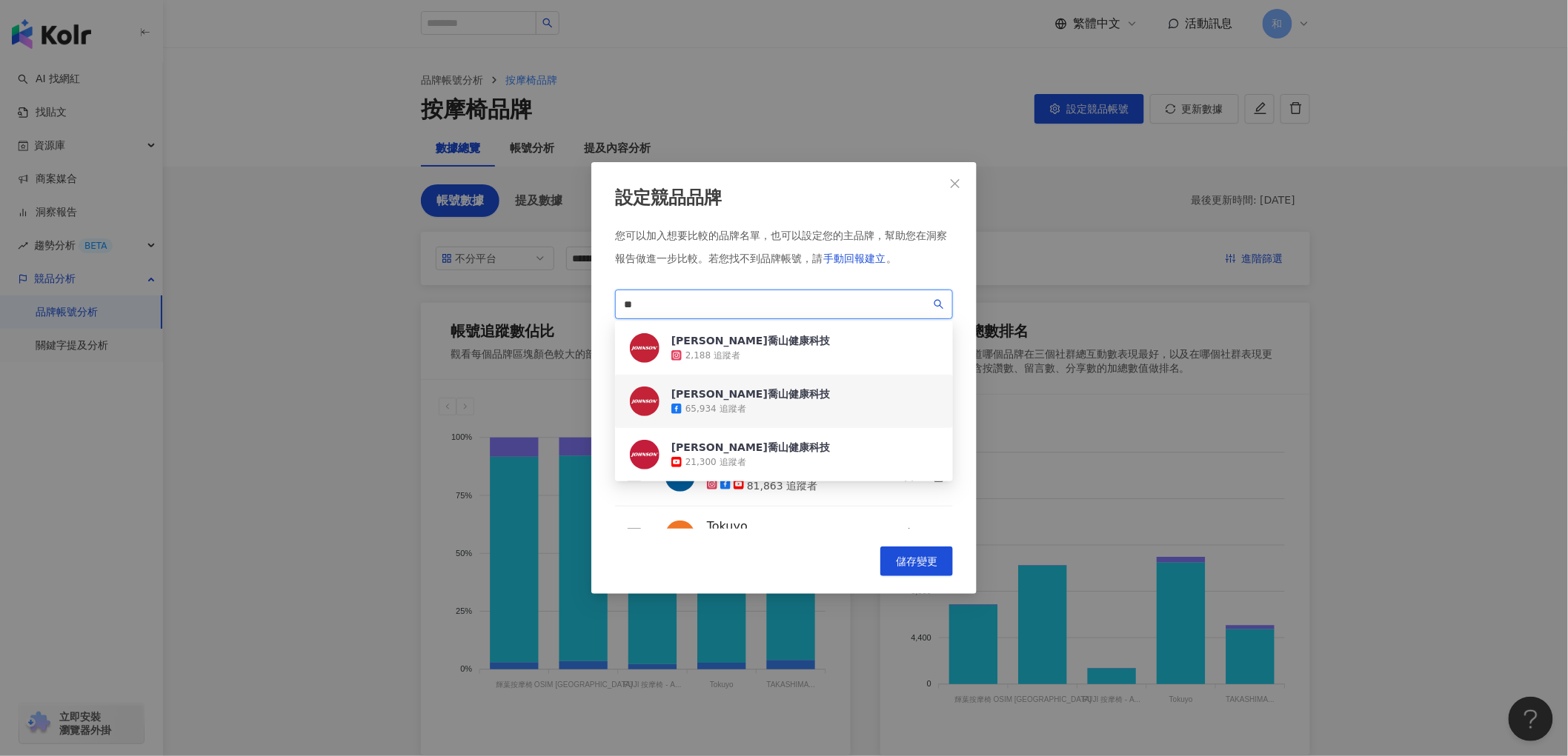
click at [799, 400] on div "Johnson喬山健康科技 65,934 追蹤者" at bounding box center [784, 401] width 338 height 53
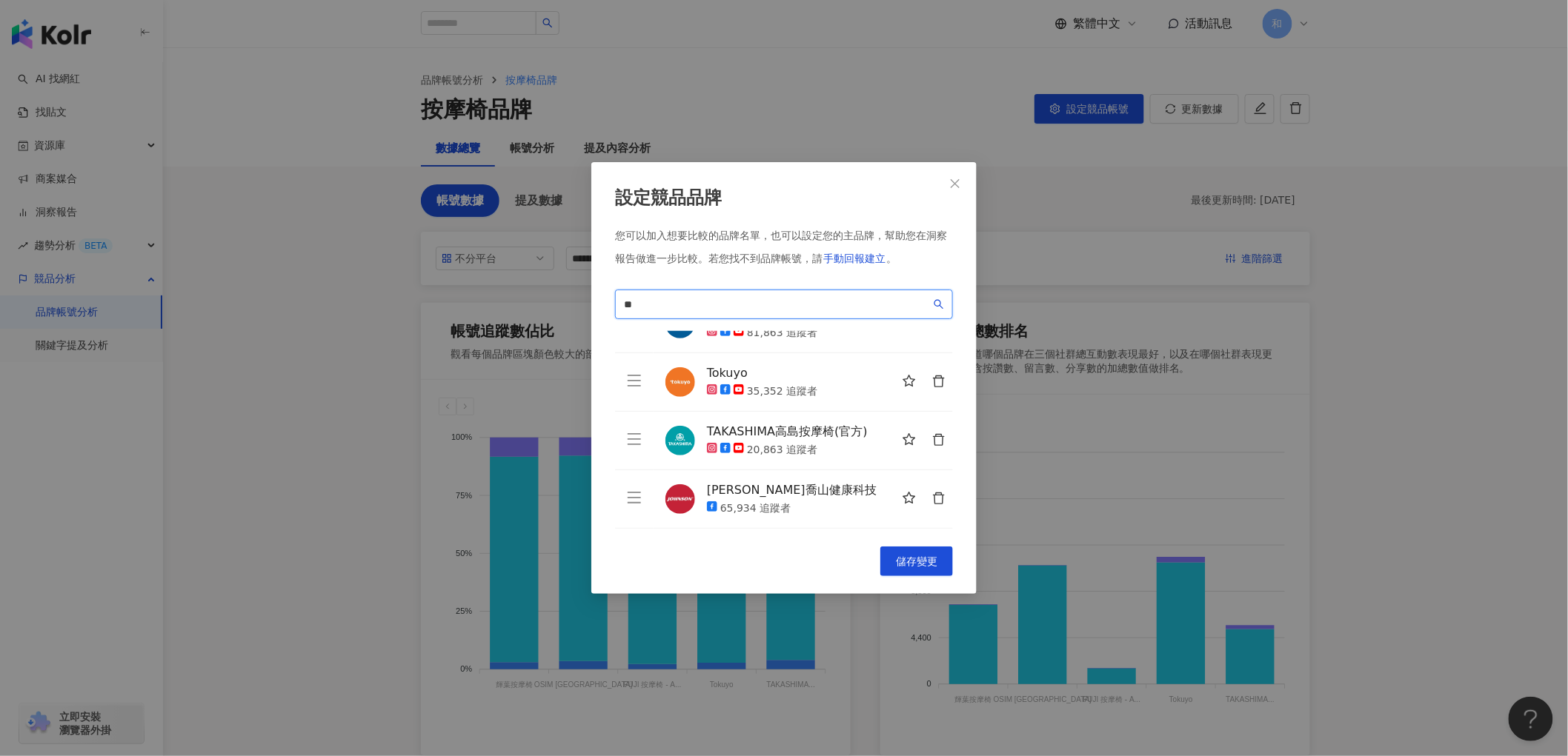
scroll to position [170, 0]
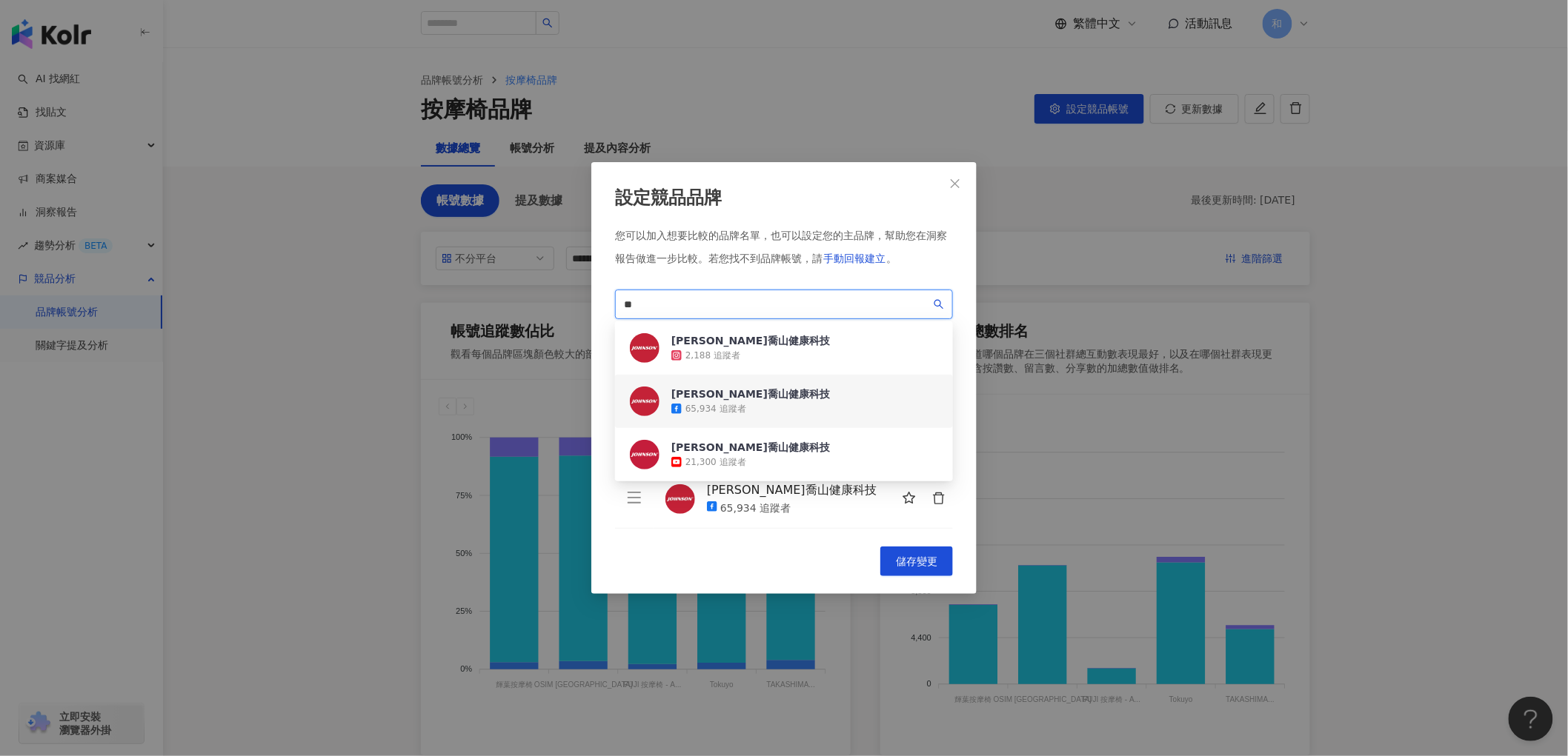
click at [774, 304] on input "**" at bounding box center [778, 304] width 307 height 17
click at [768, 343] on div "[PERSON_NAME]喬山健康科技" at bounding box center [750, 340] width 158 height 15
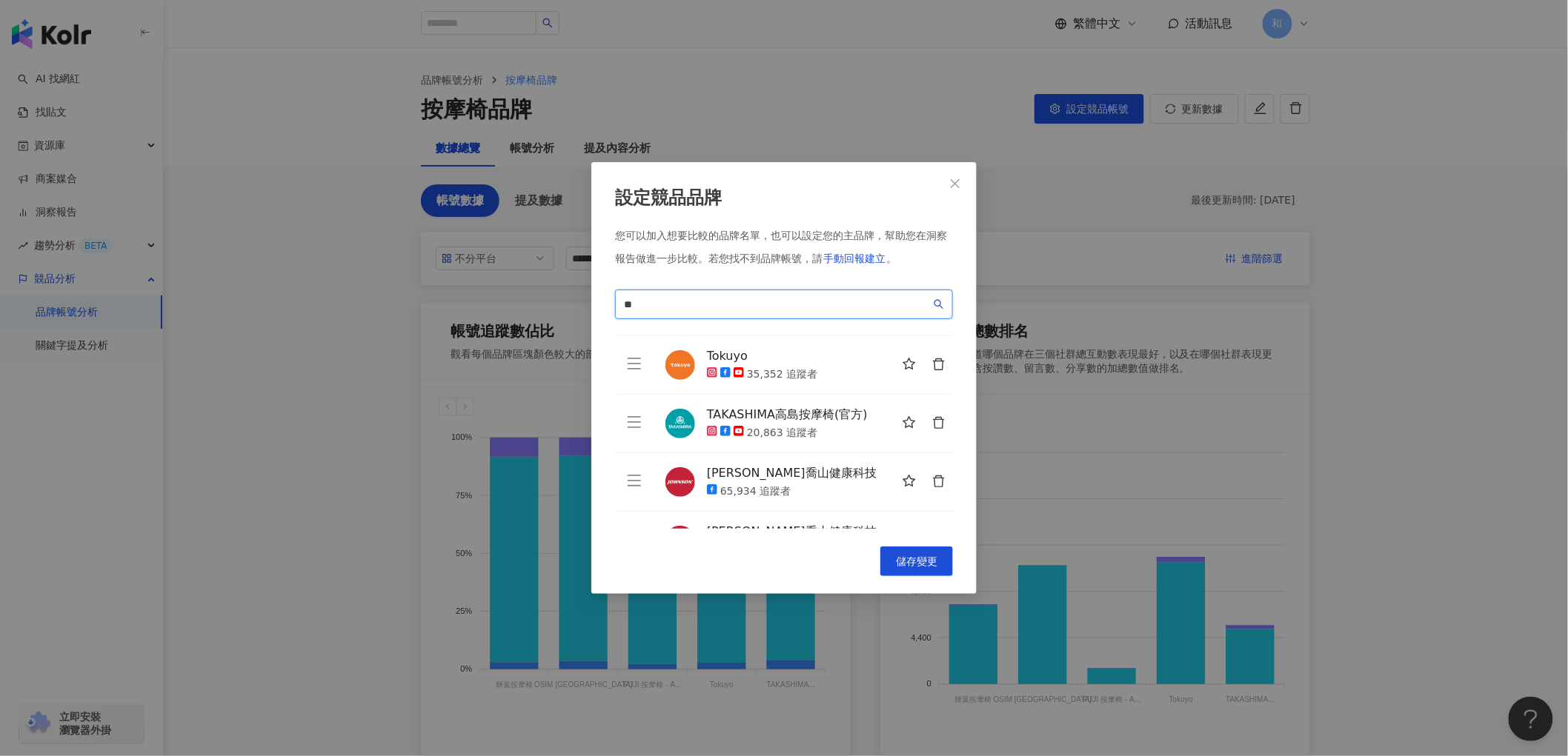
scroll to position [228, 0]
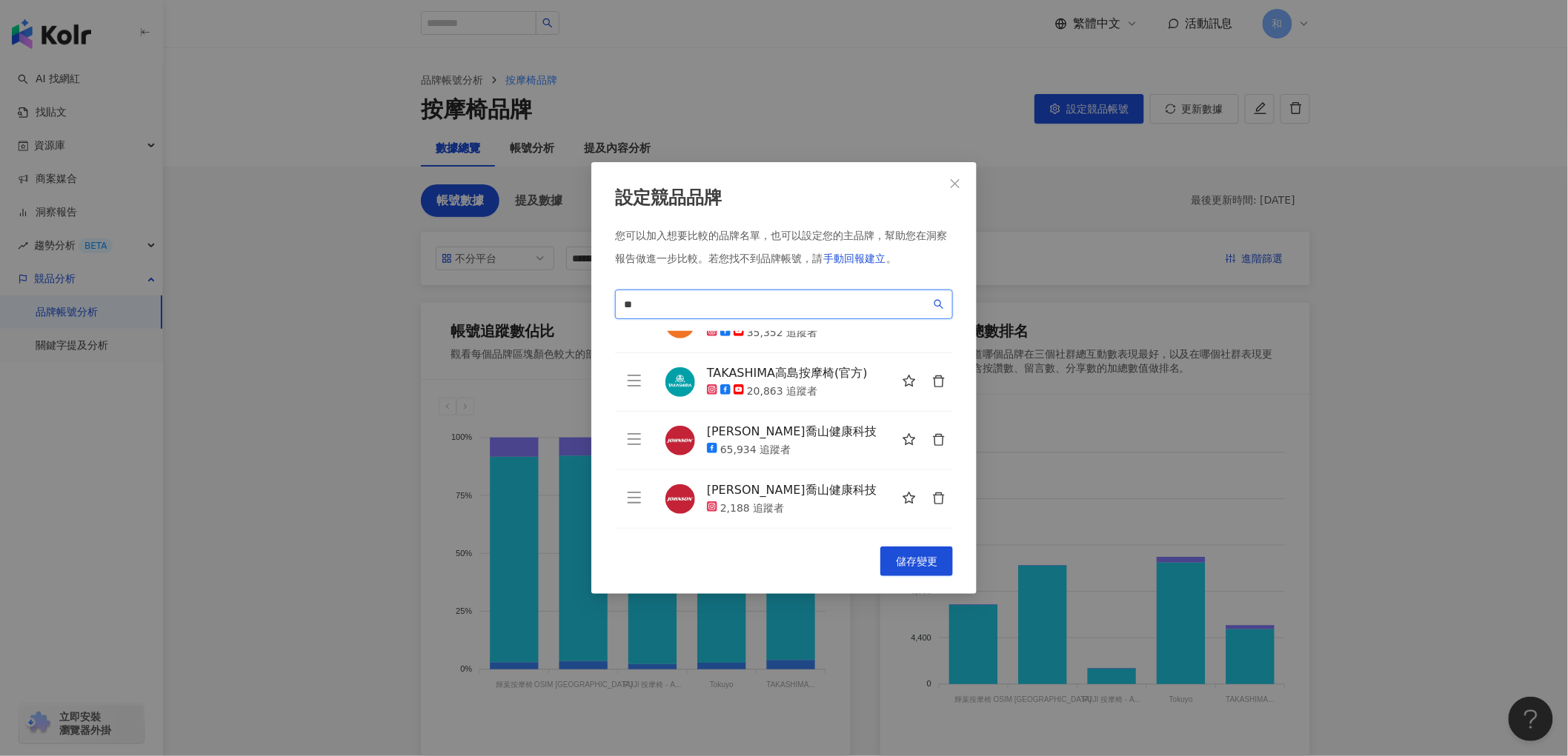
type input "*"
type input "**"
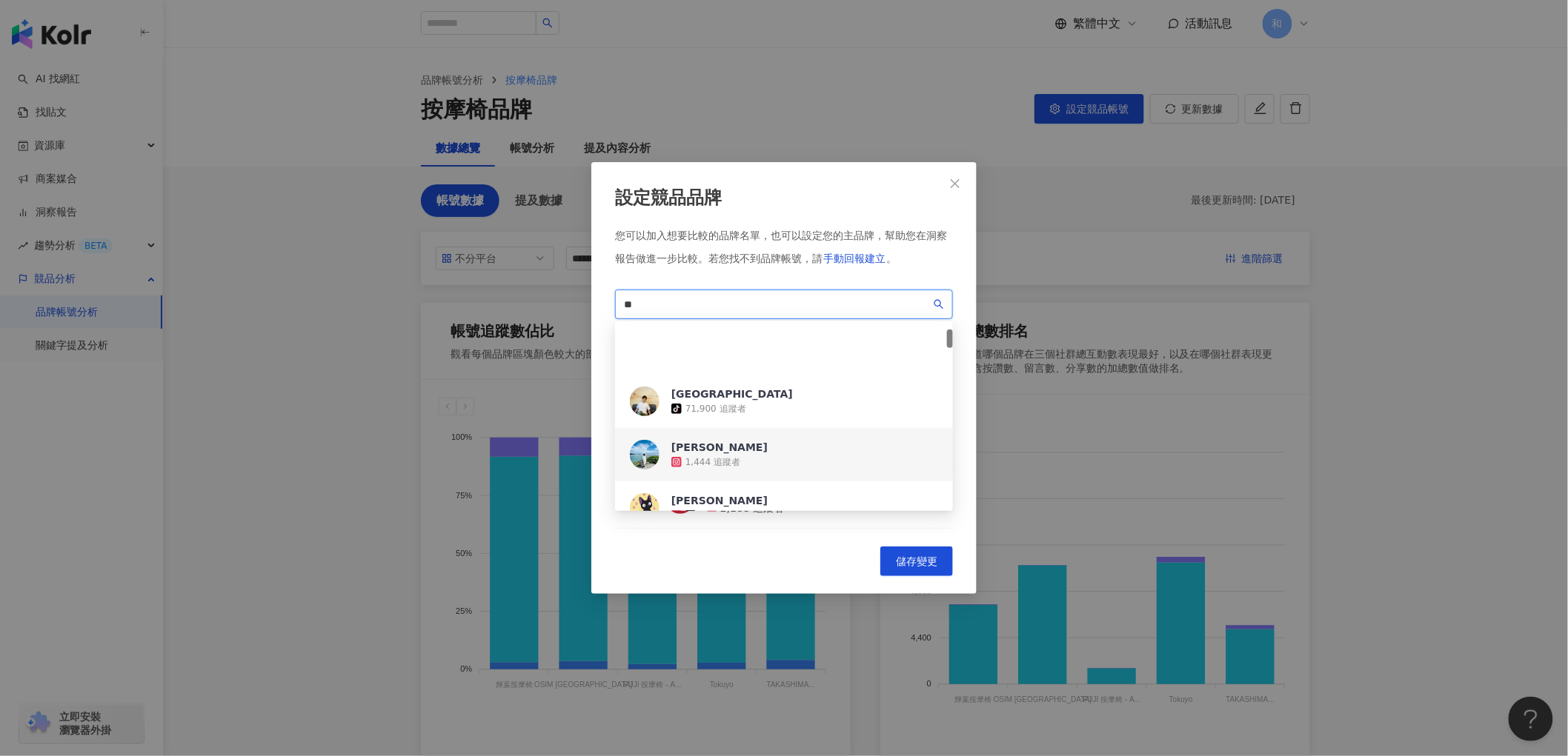
scroll to position [247, 0]
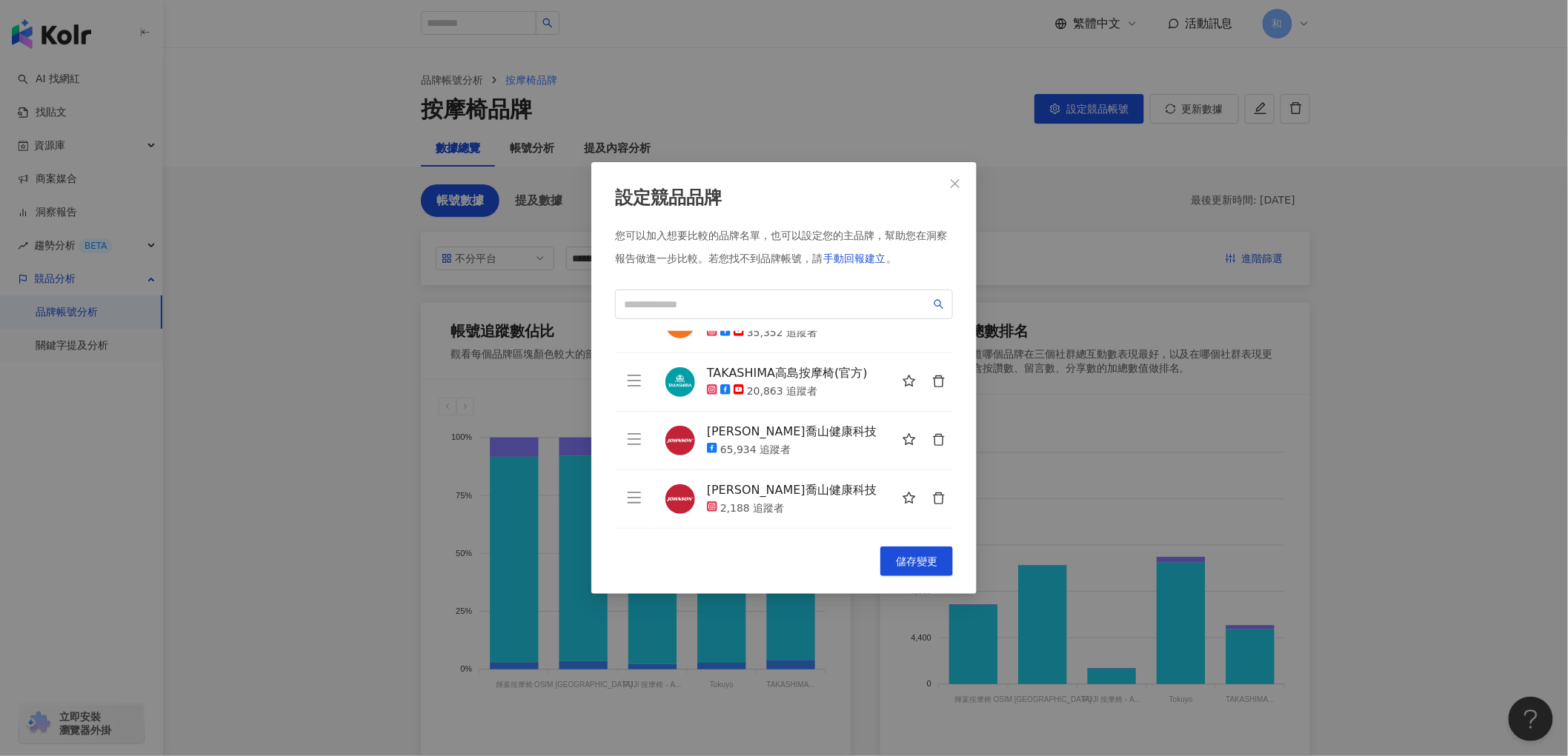
click at [680, 550] on div "Cancel 儲存變更" at bounding box center [784, 561] width 338 height 29
click at [932, 381] on icon "delete" at bounding box center [939, 382] width 14 height 14
click at [834, 307] on input "search" at bounding box center [778, 304] width 307 height 17
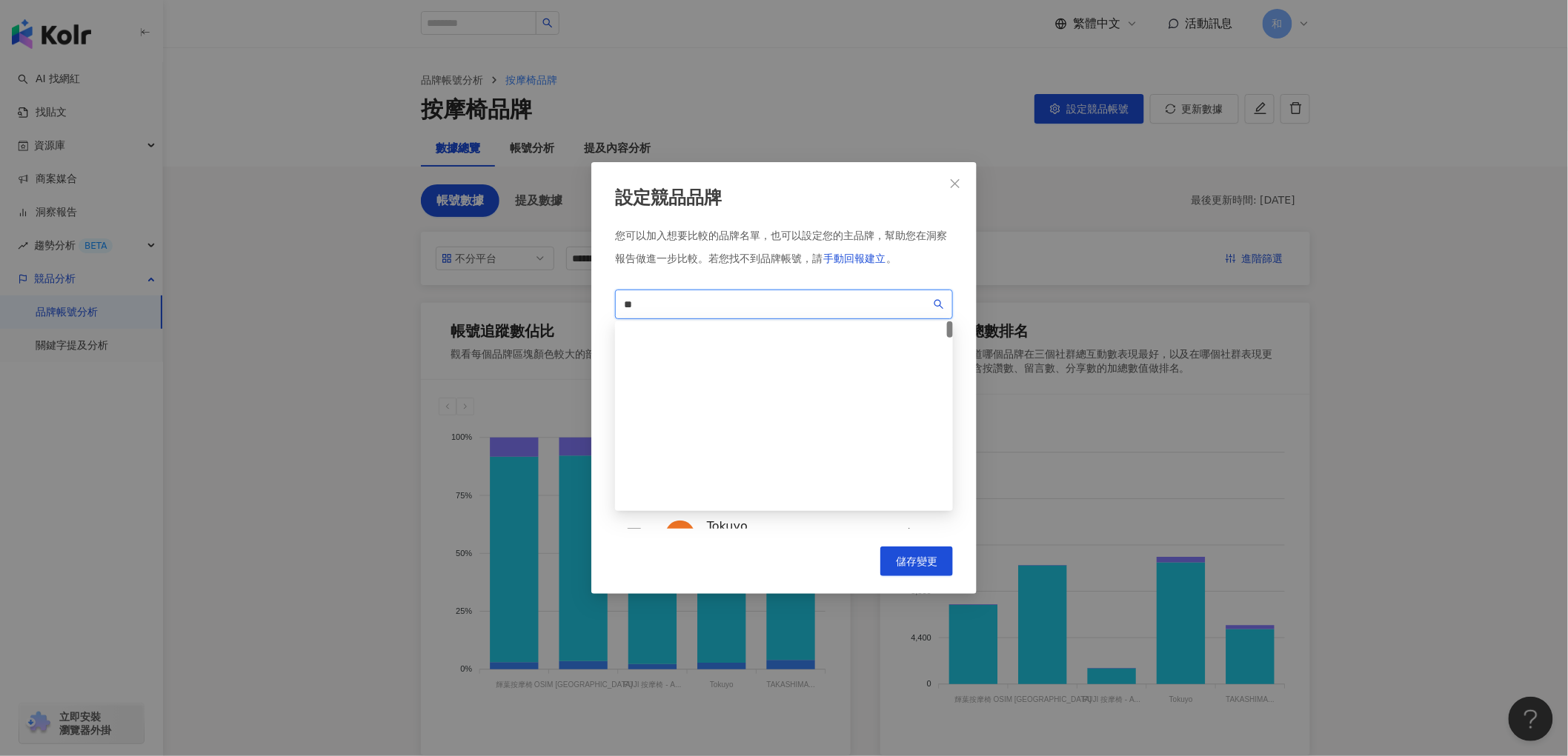
scroll to position [0, 0]
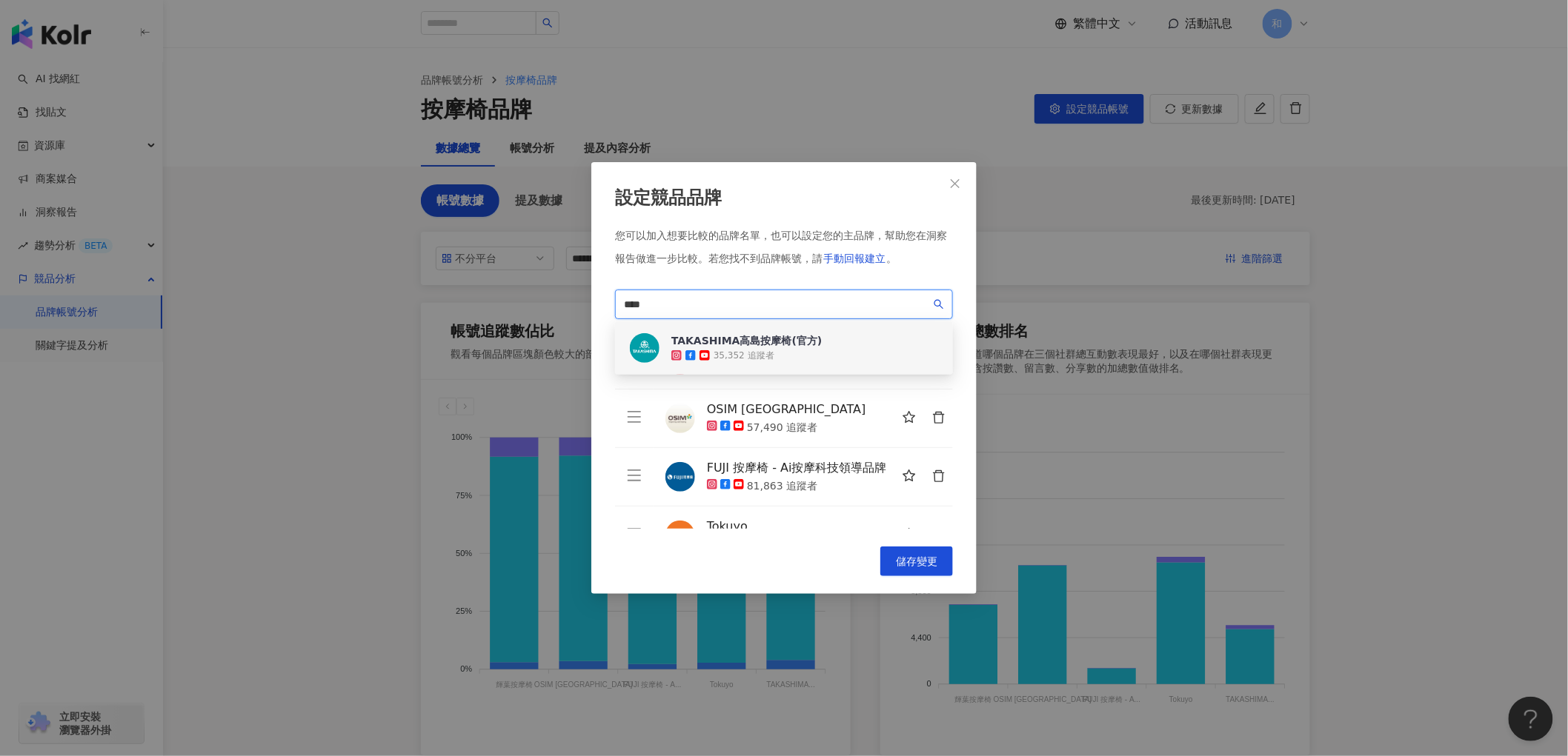
click at [784, 346] on div "TAKASHIMA高島按摩椅(官方)" at bounding box center [747, 340] width 151 height 15
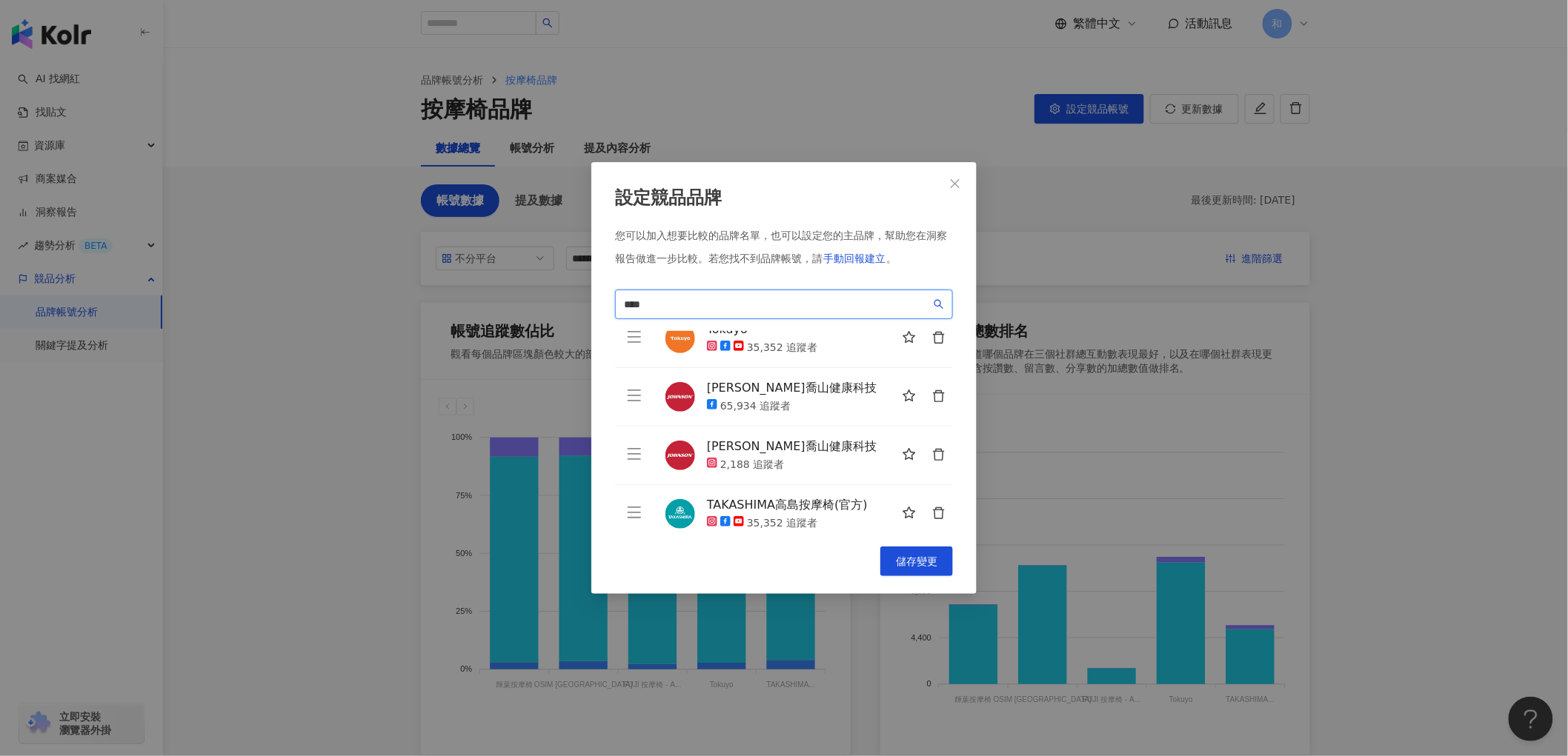
scroll to position [228, 0]
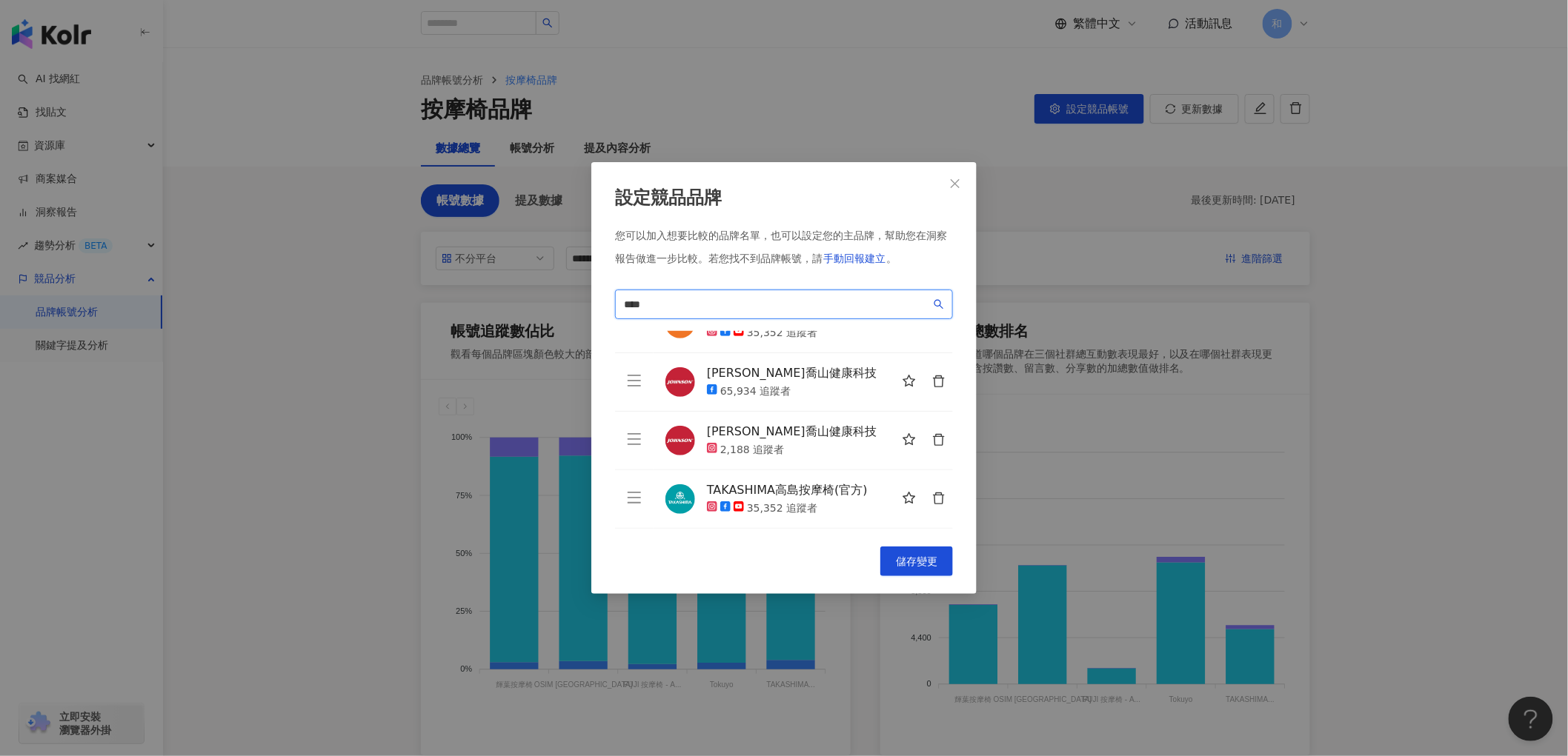
type input "****"
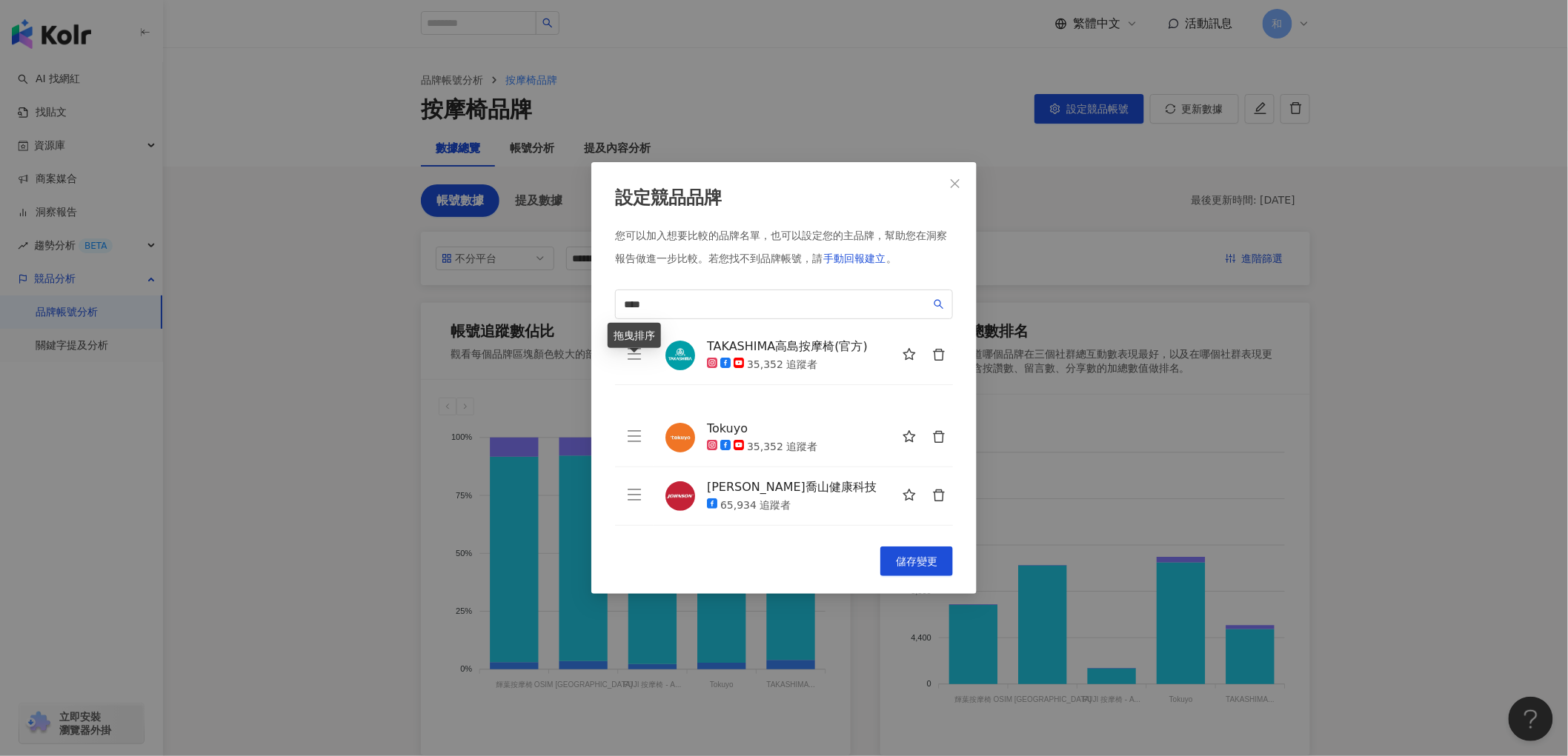
scroll to position [135, 0]
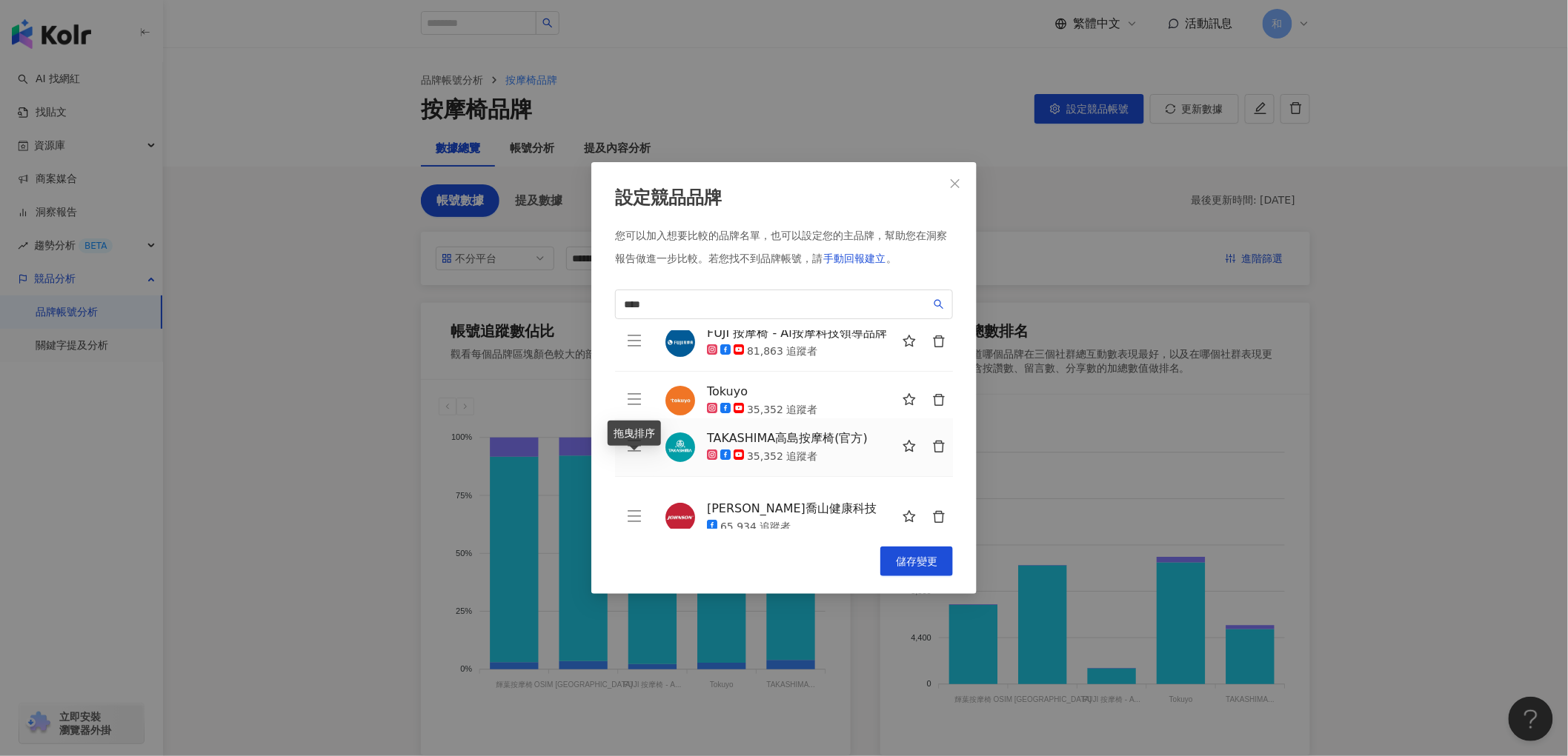
drag, startPoint x: 641, startPoint y: 497, endPoint x: 631, endPoint y: 461, distance: 37.4
click at [631, 453] on icon "menu" at bounding box center [634, 445] width 15 height 15
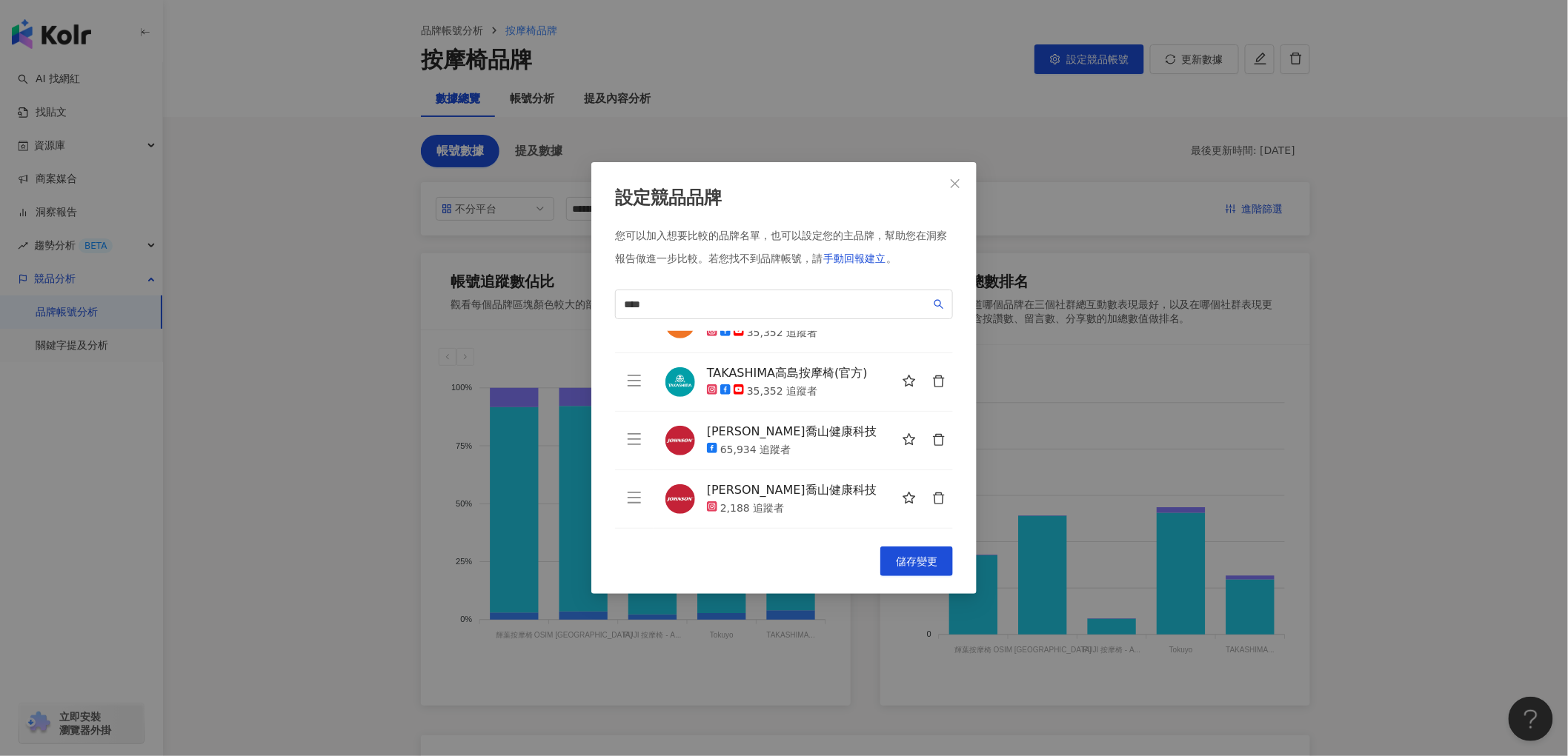
scroll to position [164, 0]
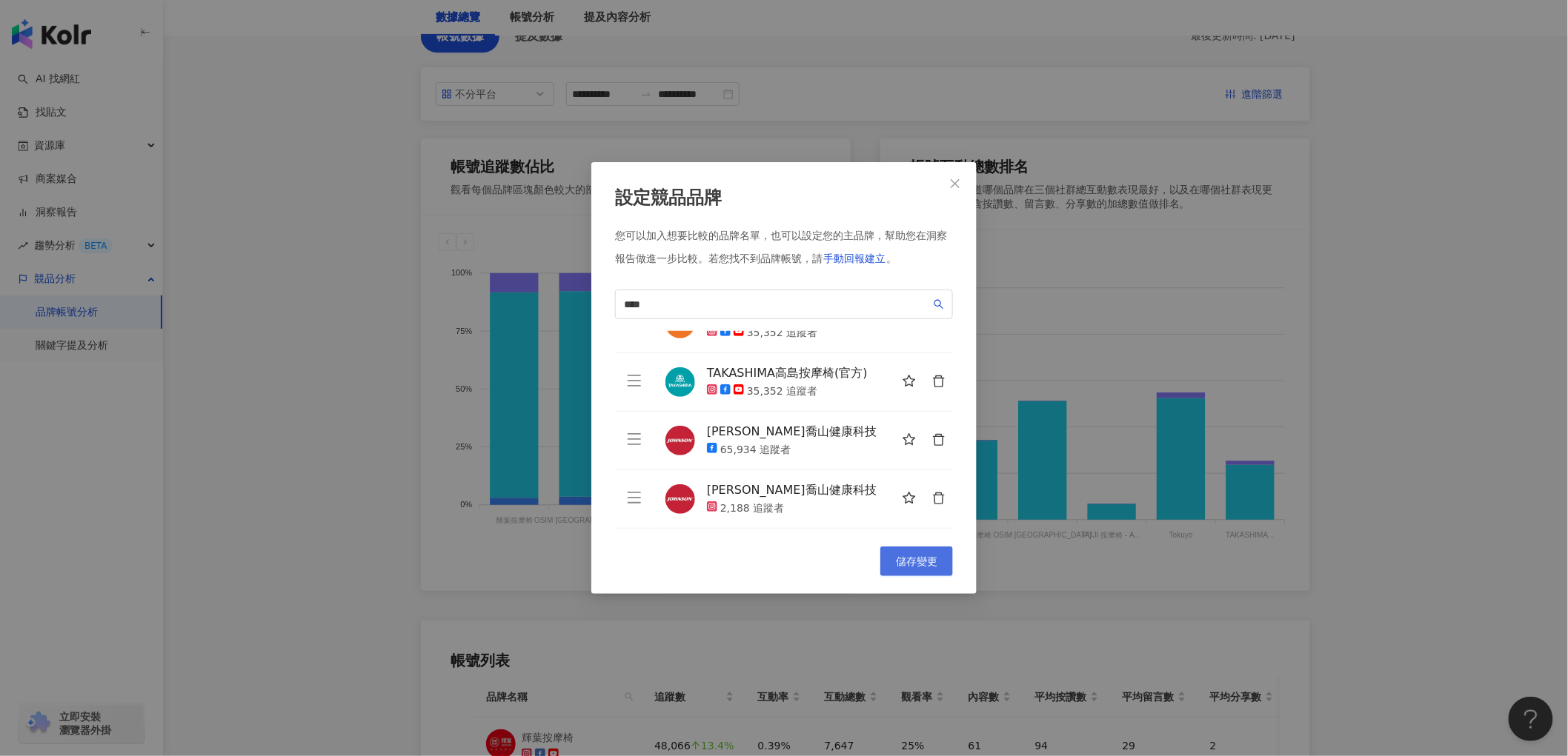
click at [938, 568] on button "儲存變更" at bounding box center [916, 561] width 73 height 29
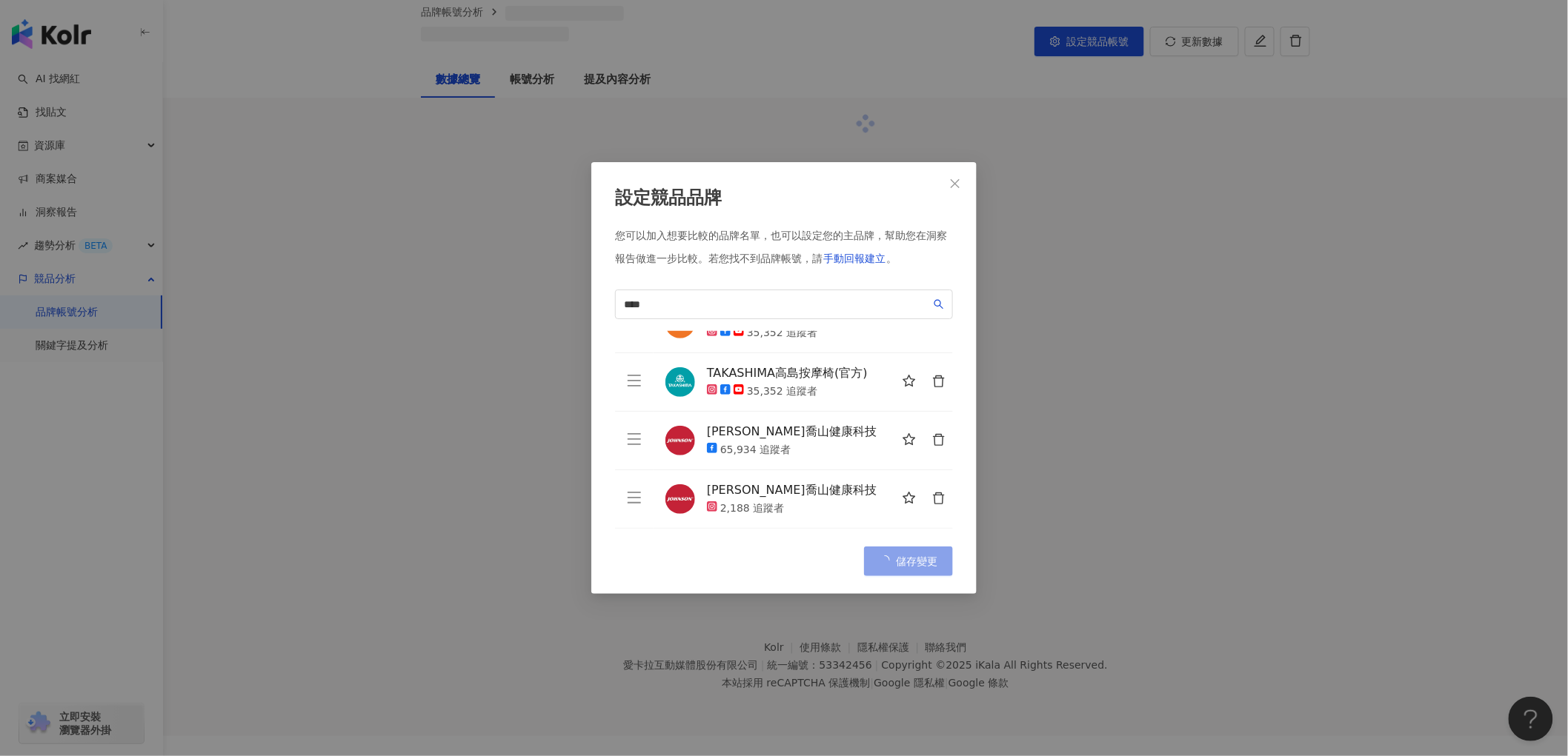
scroll to position [68, 0]
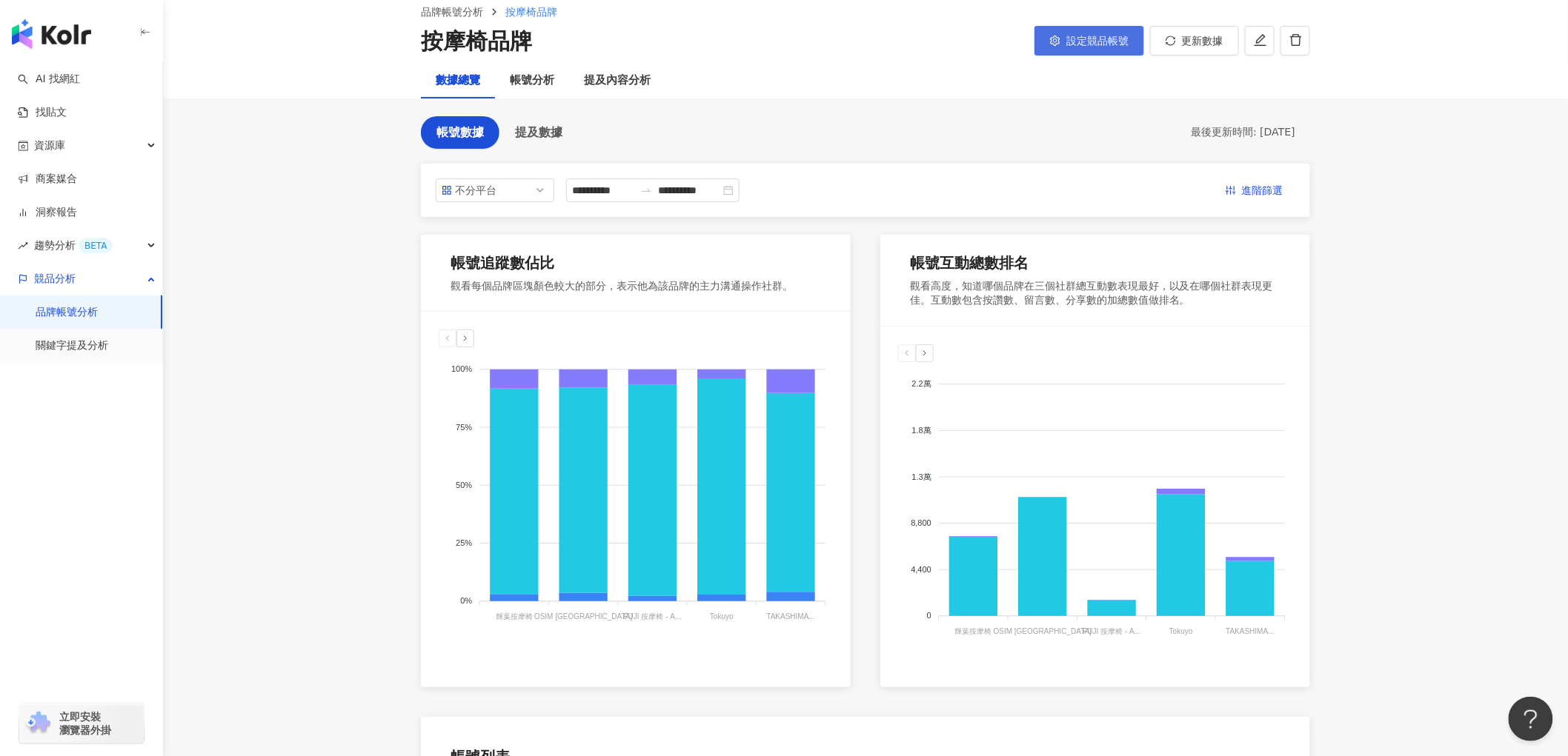
click at [1123, 52] on button "設定競品帳號" at bounding box center [1089, 41] width 110 height 29
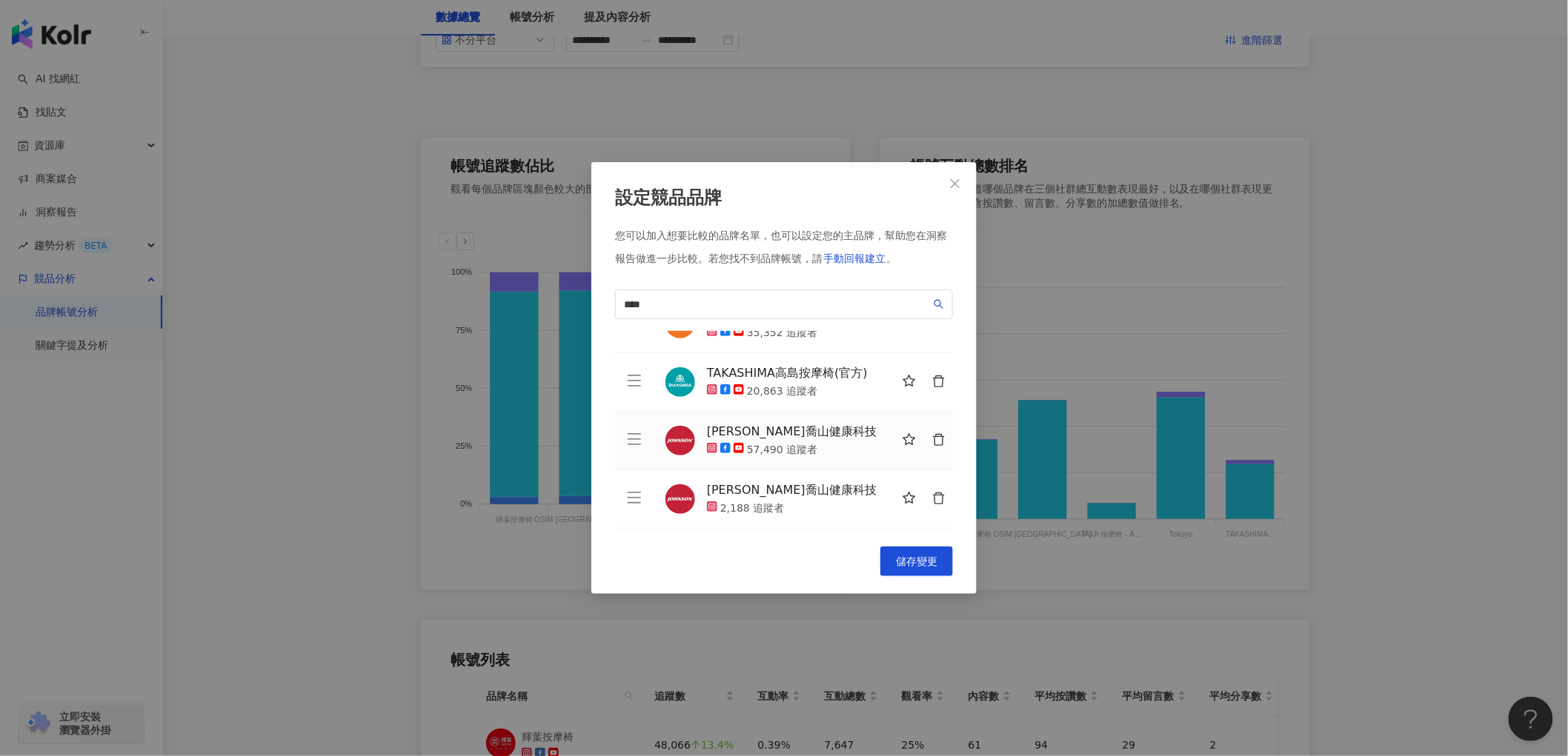
scroll to position [315, 0]
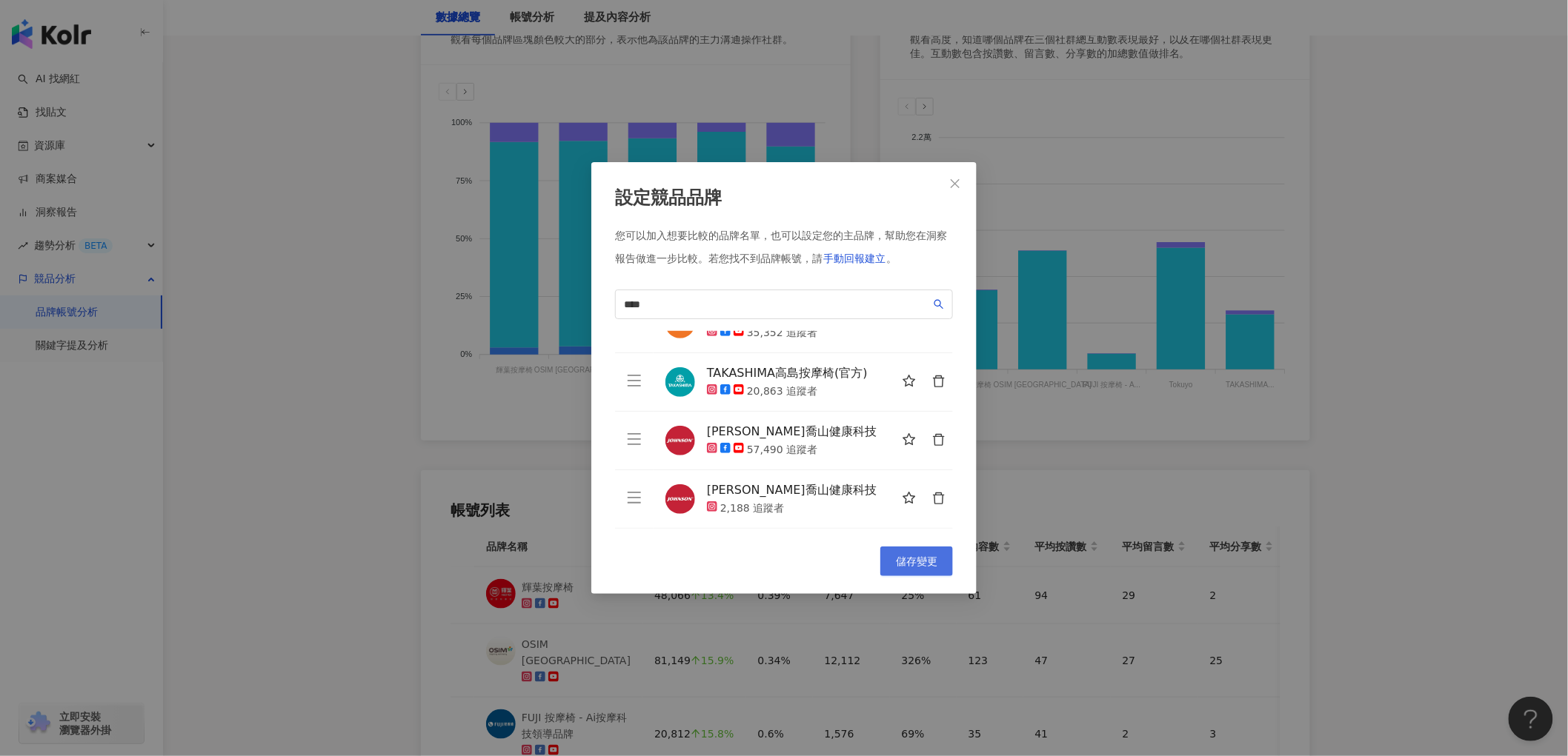
click at [921, 557] on span "儲存變更" at bounding box center [916, 562] width 42 height 12
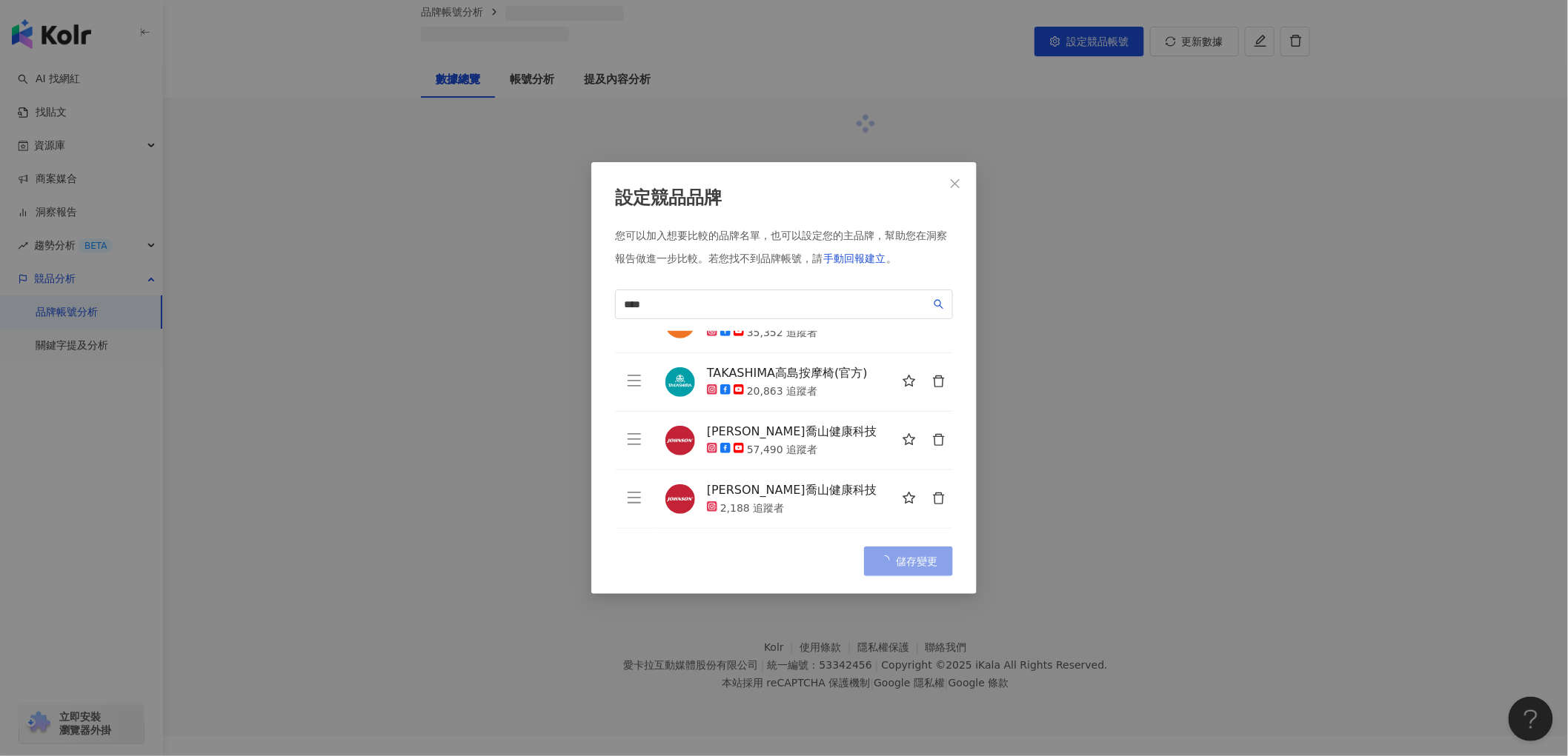
scroll to position [68, 0]
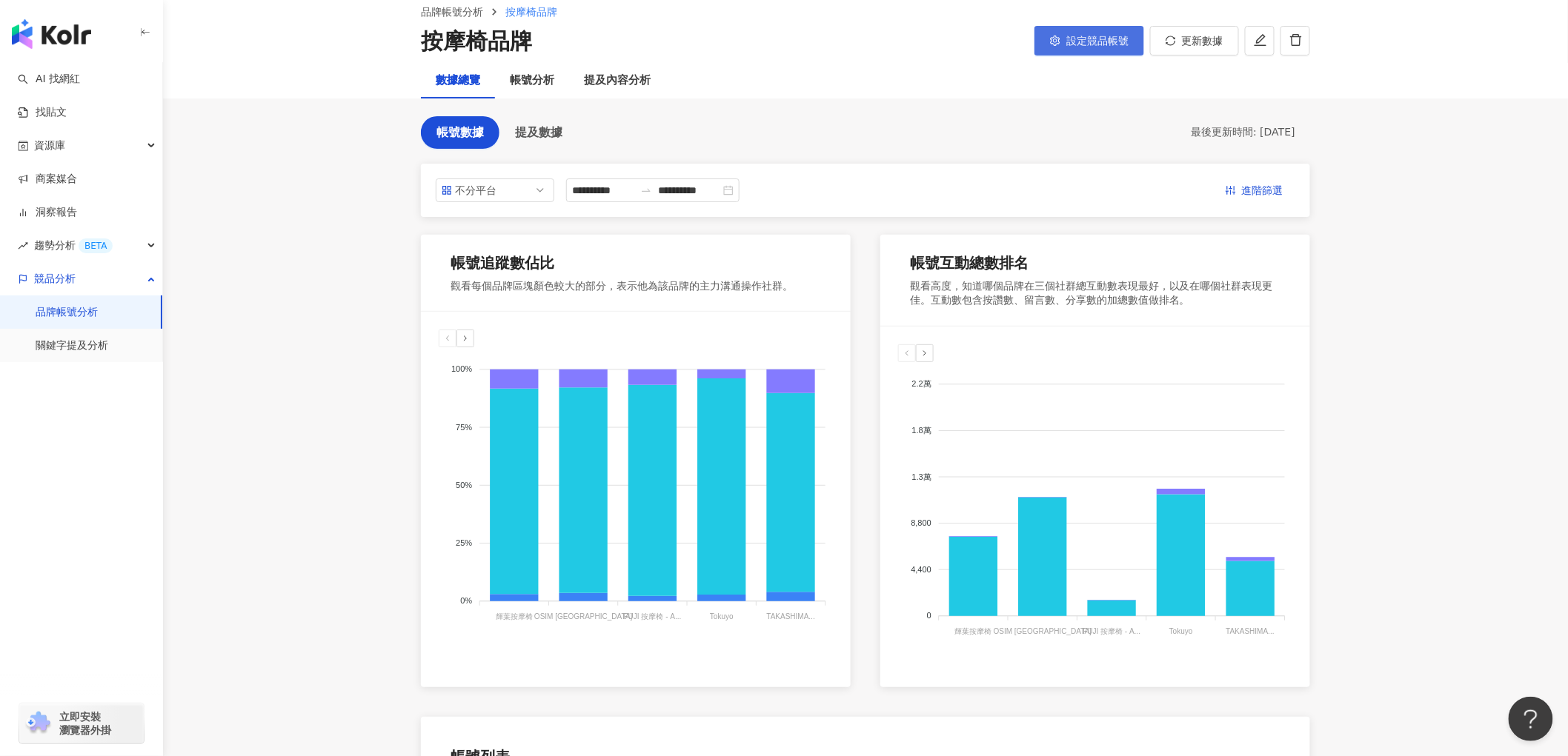
click at [1113, 45] on span "設定競品帳號" at bounding box center [1098, 41] width 62 height 12
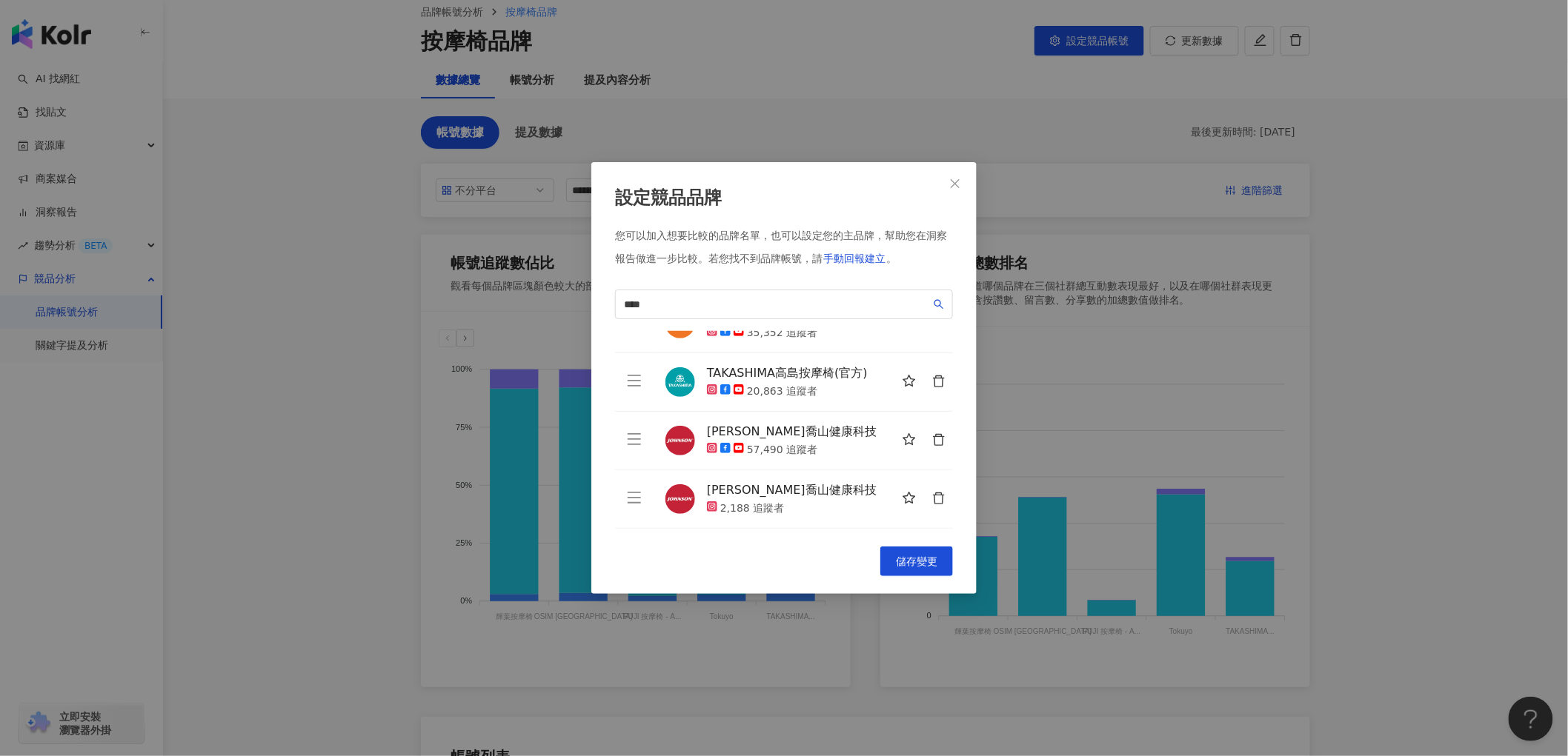
click at [932, 502] on icon "delete" at bounding box center [939, 498] width 14 height 14
click at [941, 552] on button "儲存變更" at bounding box center [916, 561] width 73 height 29
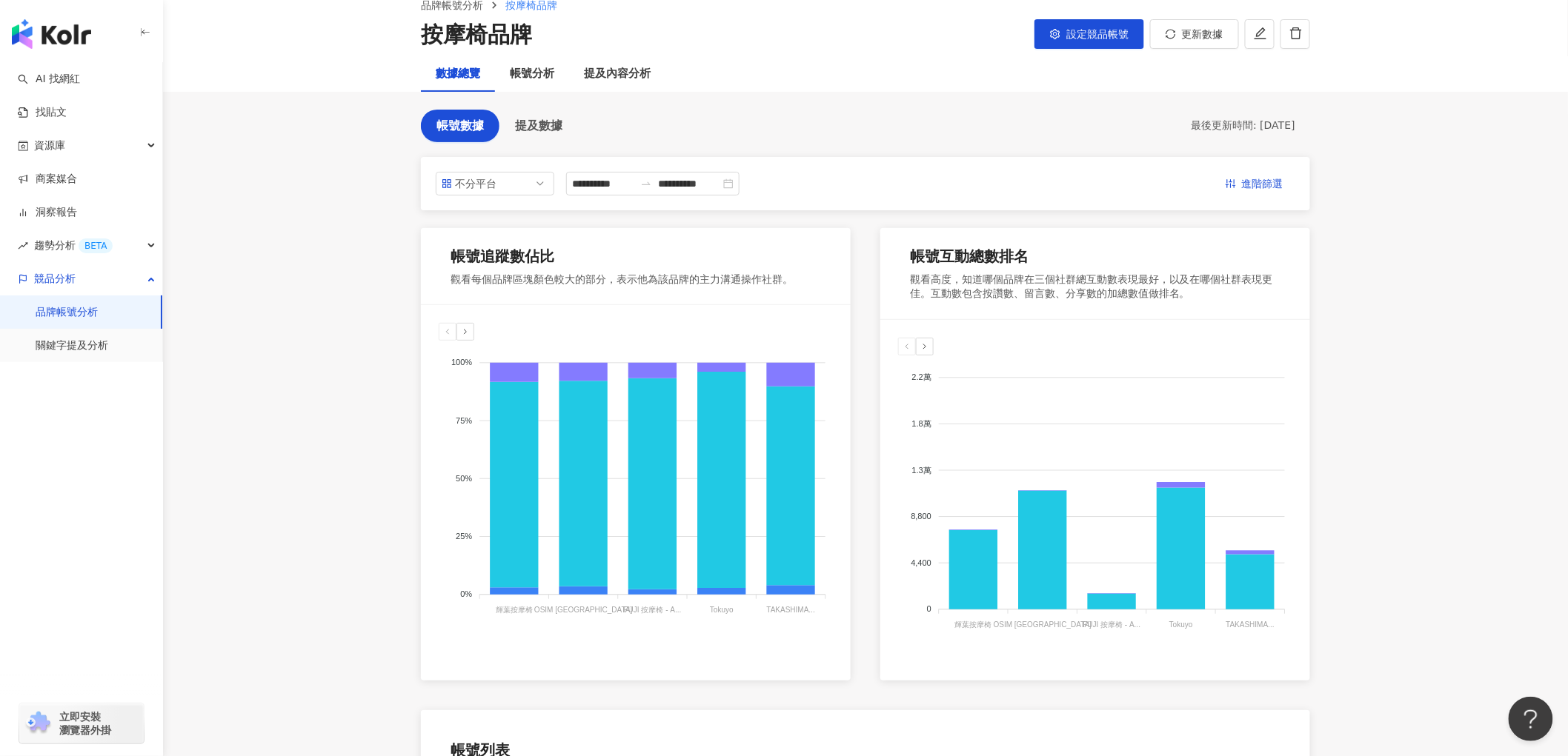
scroll to position [68, 0]
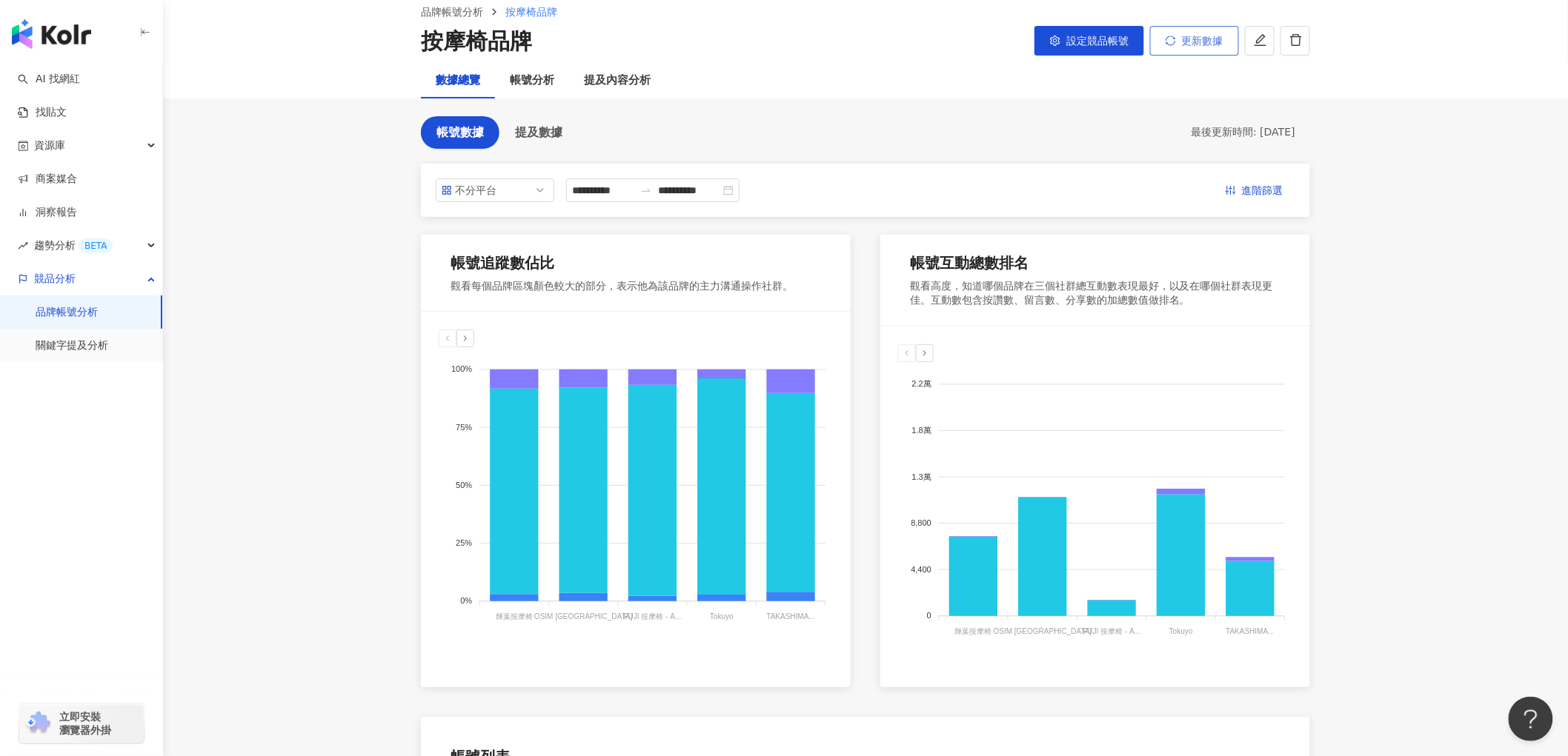
click at [1193, 50] on button "更新數據" at bounding box center [1194, 41] width 88 height 29
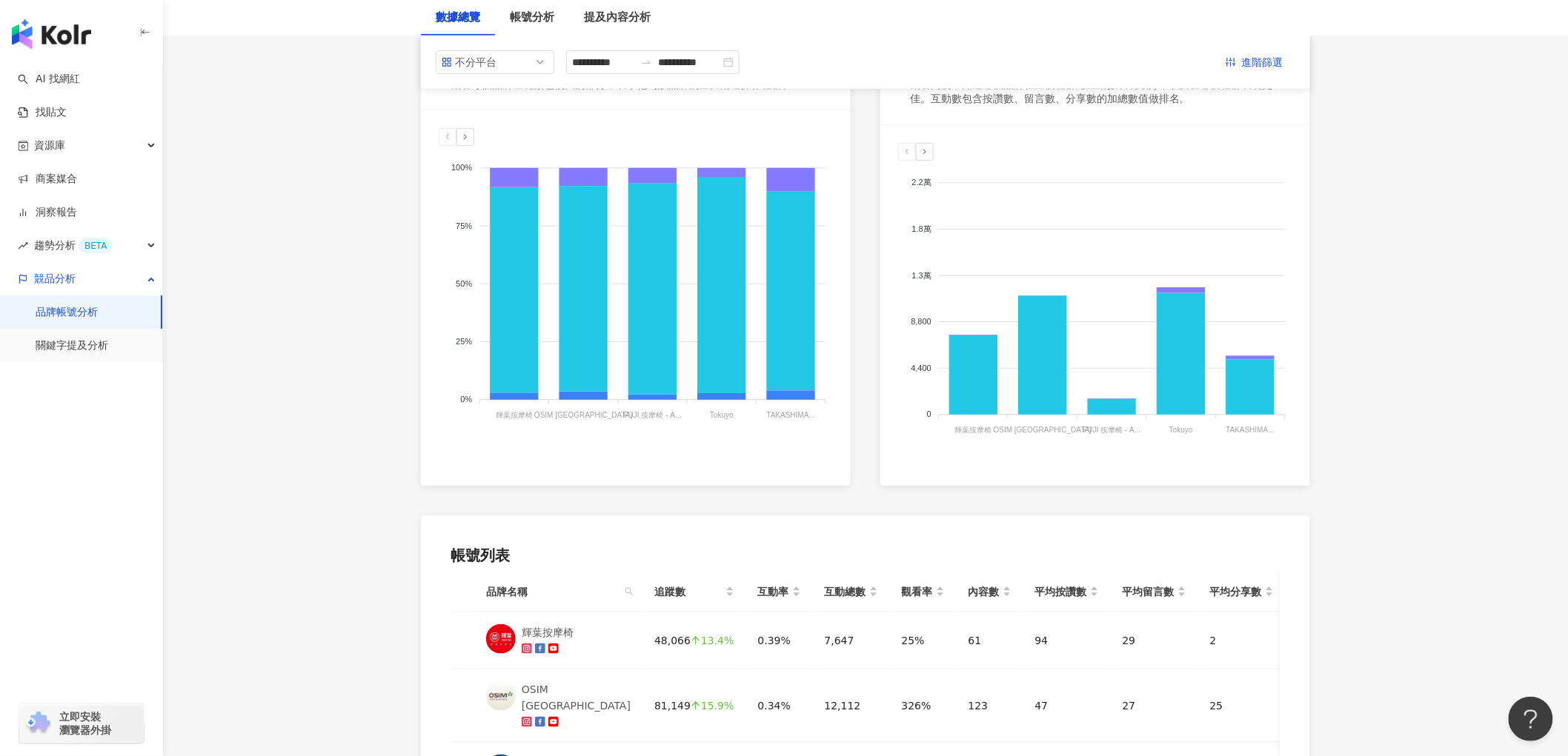
scroll to position [201, 0]
